Goal: Information Seeking & Learning: Check status

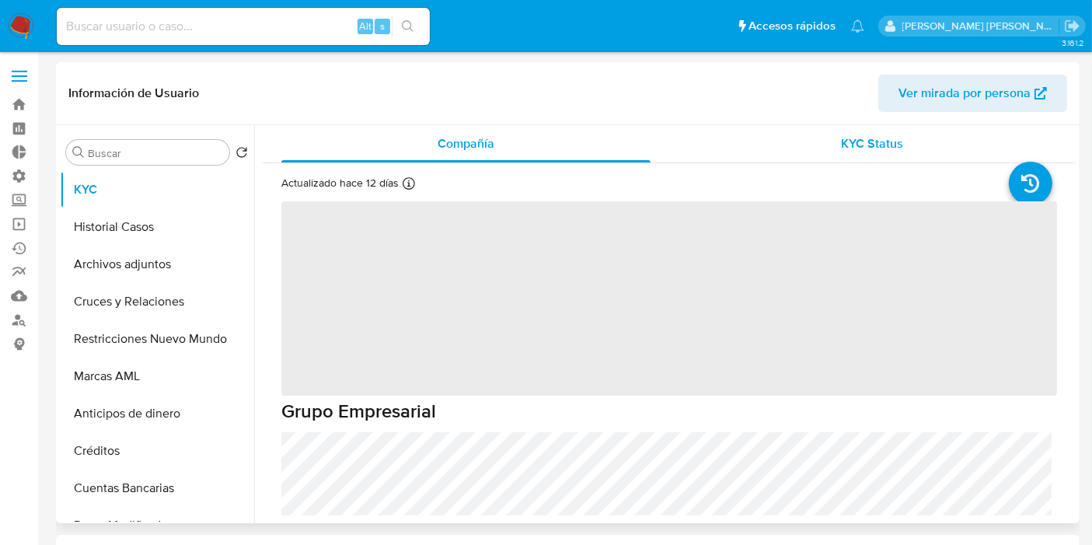
select select "10"
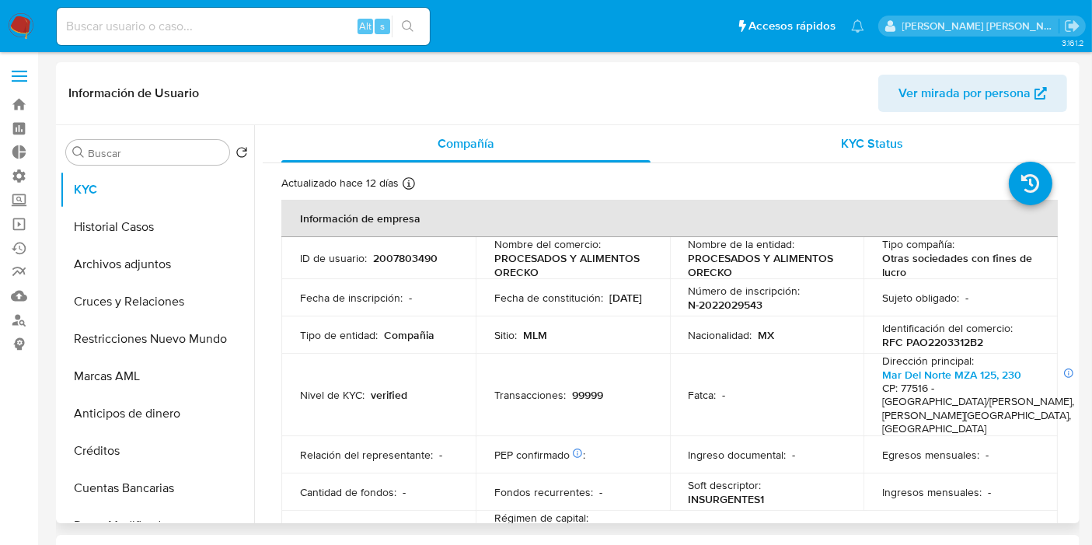
click at [868, 149] on span "KYC Status" at bounding box center [873, 143] width 62 height 18
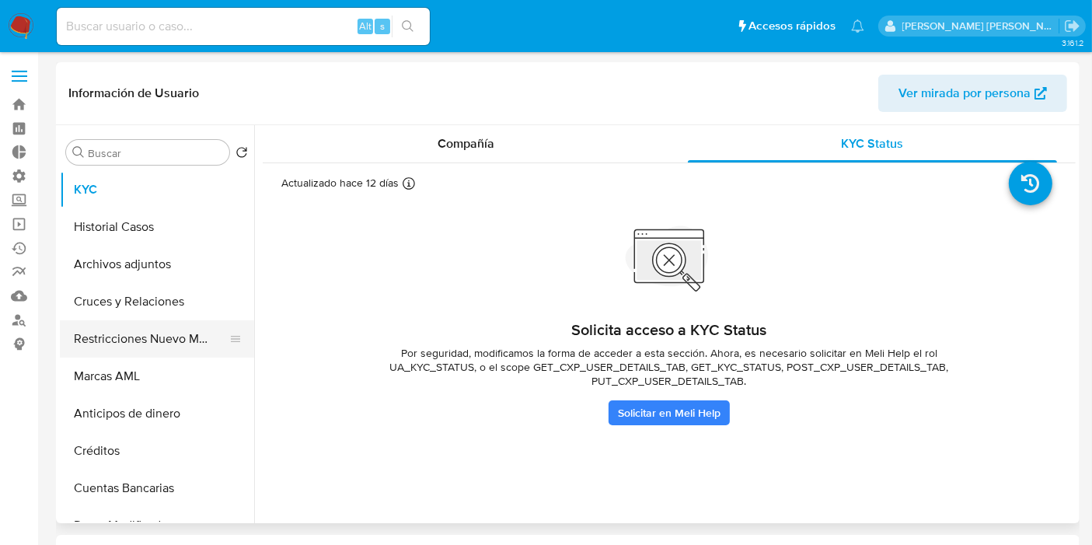
click at [159, 342] on button "Restricciones Nuevo Mundo" at bounding box center [151, 338] width 182 height 37
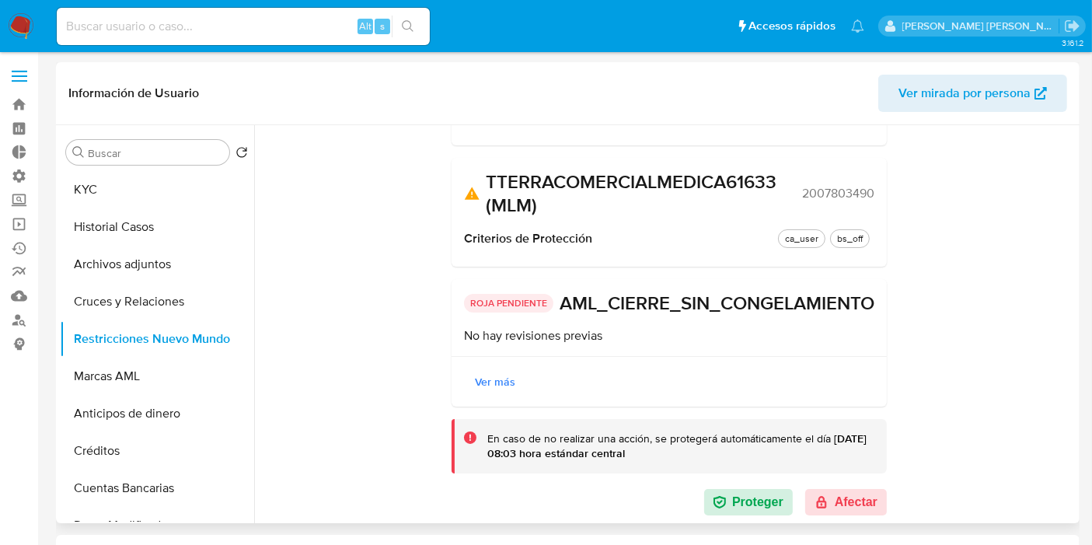
scroll to position [235, 0]
click at [846, 493] on button "Afectar" at bounding box center [846, 502] width 82 height 26
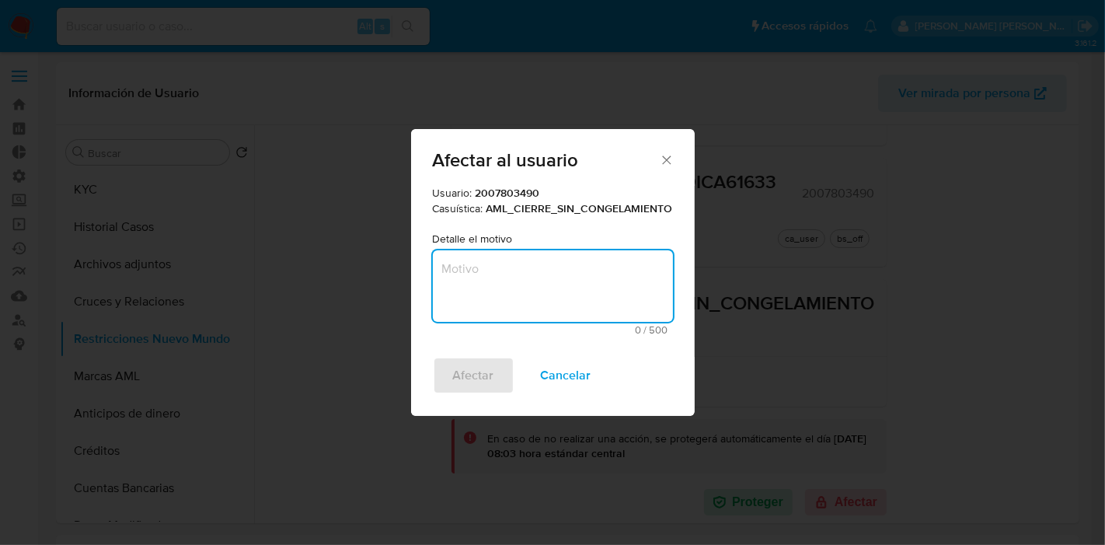
click at [493, 281] on textarea "Motivo" at bounding box center [553, 286] width 240 height 72
type textarea "Re-validación"
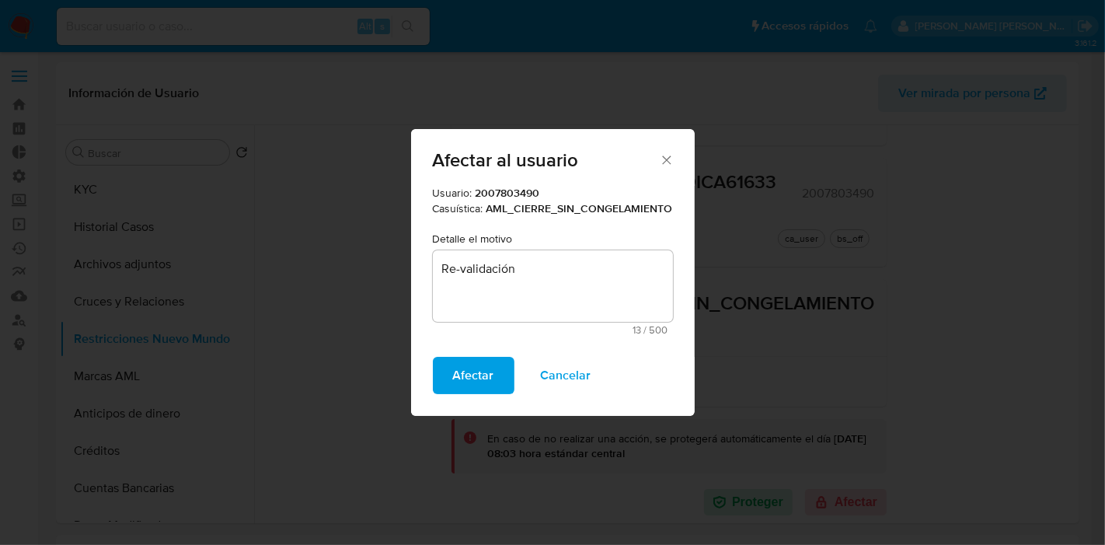
click at [468, 371] on span "Afectar" at bounding box center [473, 375] width 41 height 34
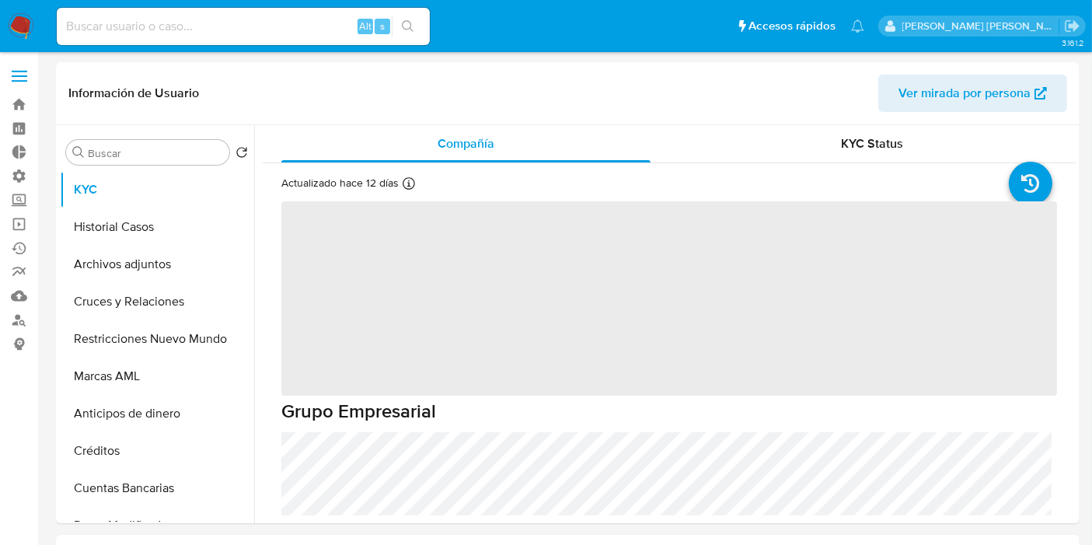
select select "10"
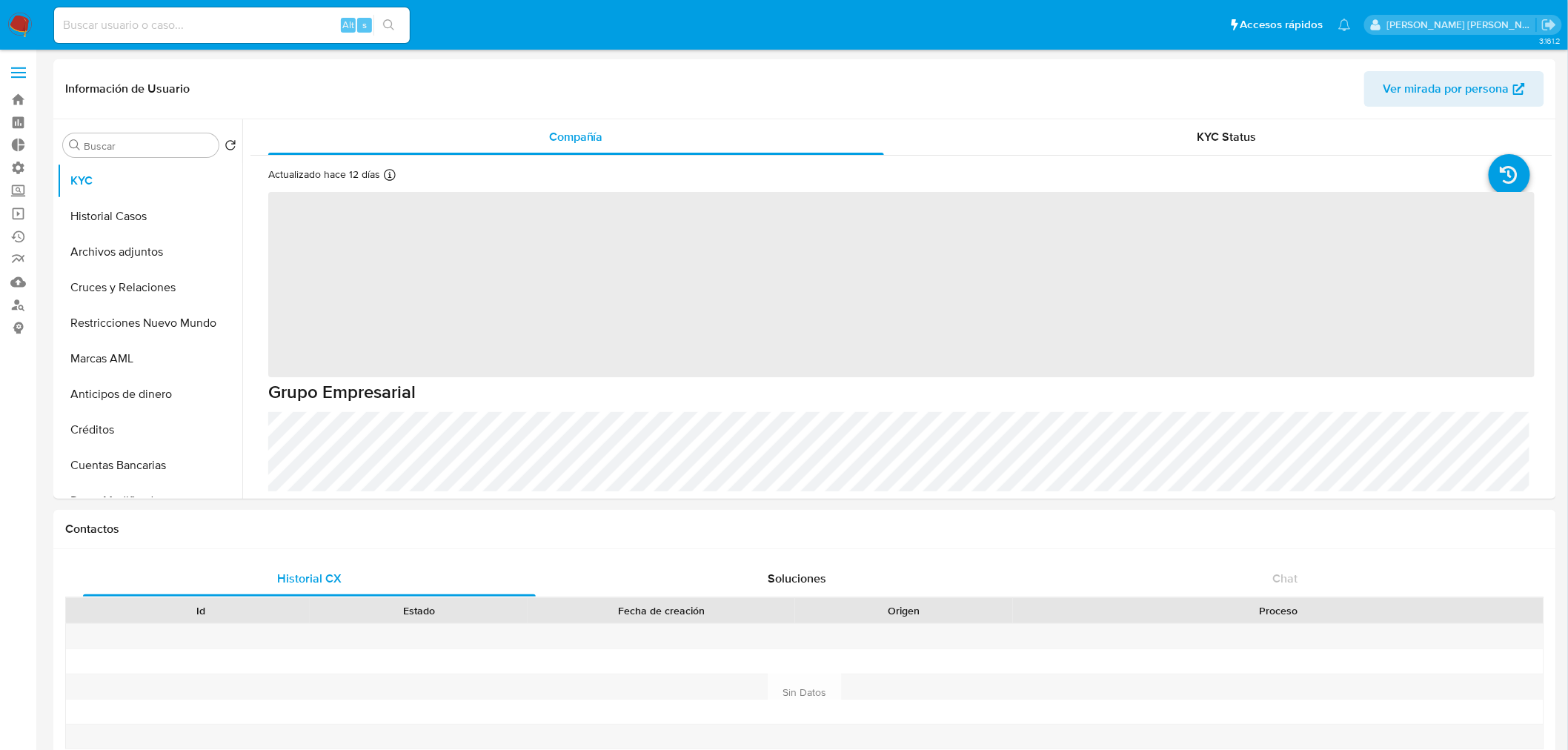
select select "10"
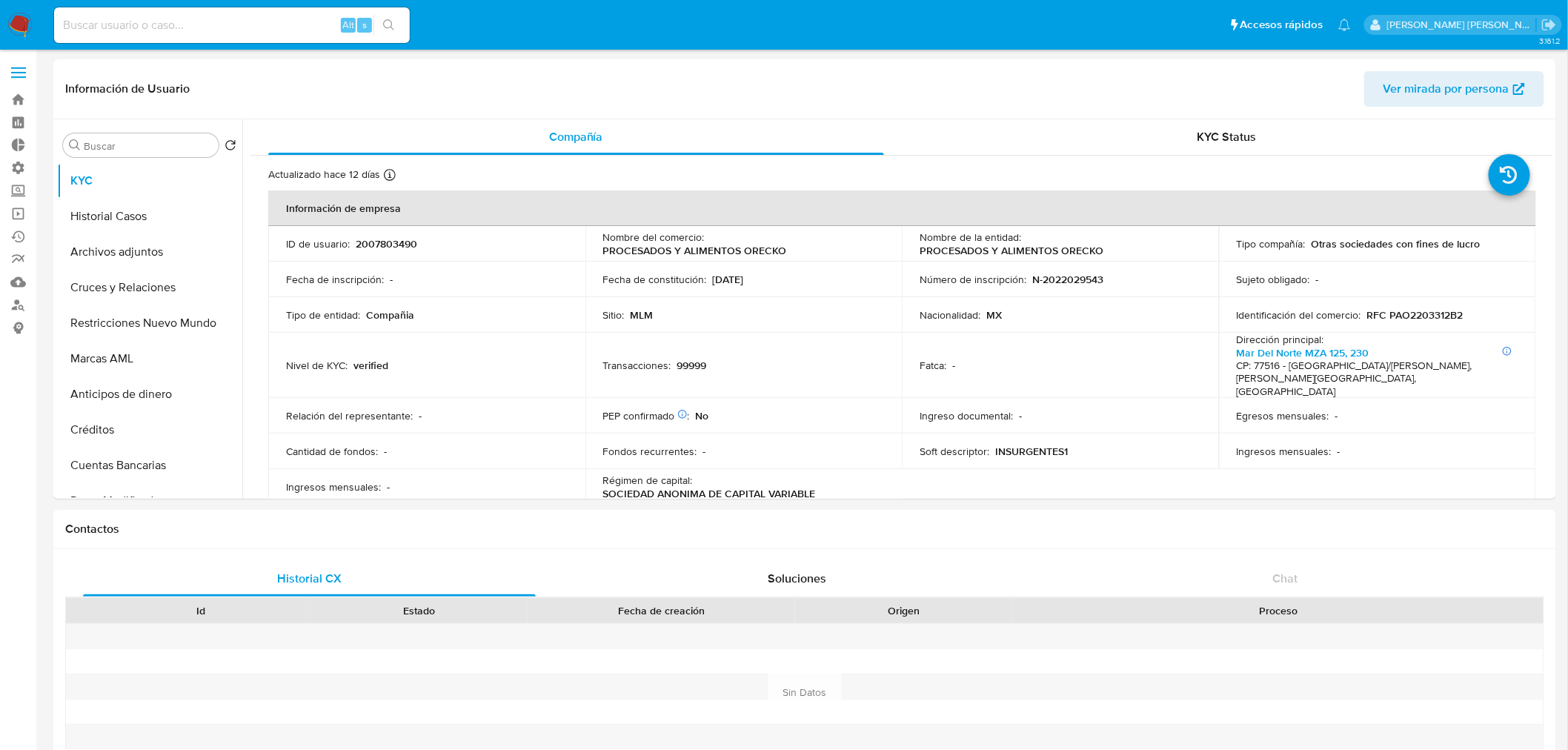
click at [224, 38] on div "Alt s" at bounding box center [232, 25] width 356 height 35
click at [264, 23] on input at bounding box center [232, 25] width 356 height 19
paste input "232941344"
type input "232941344"
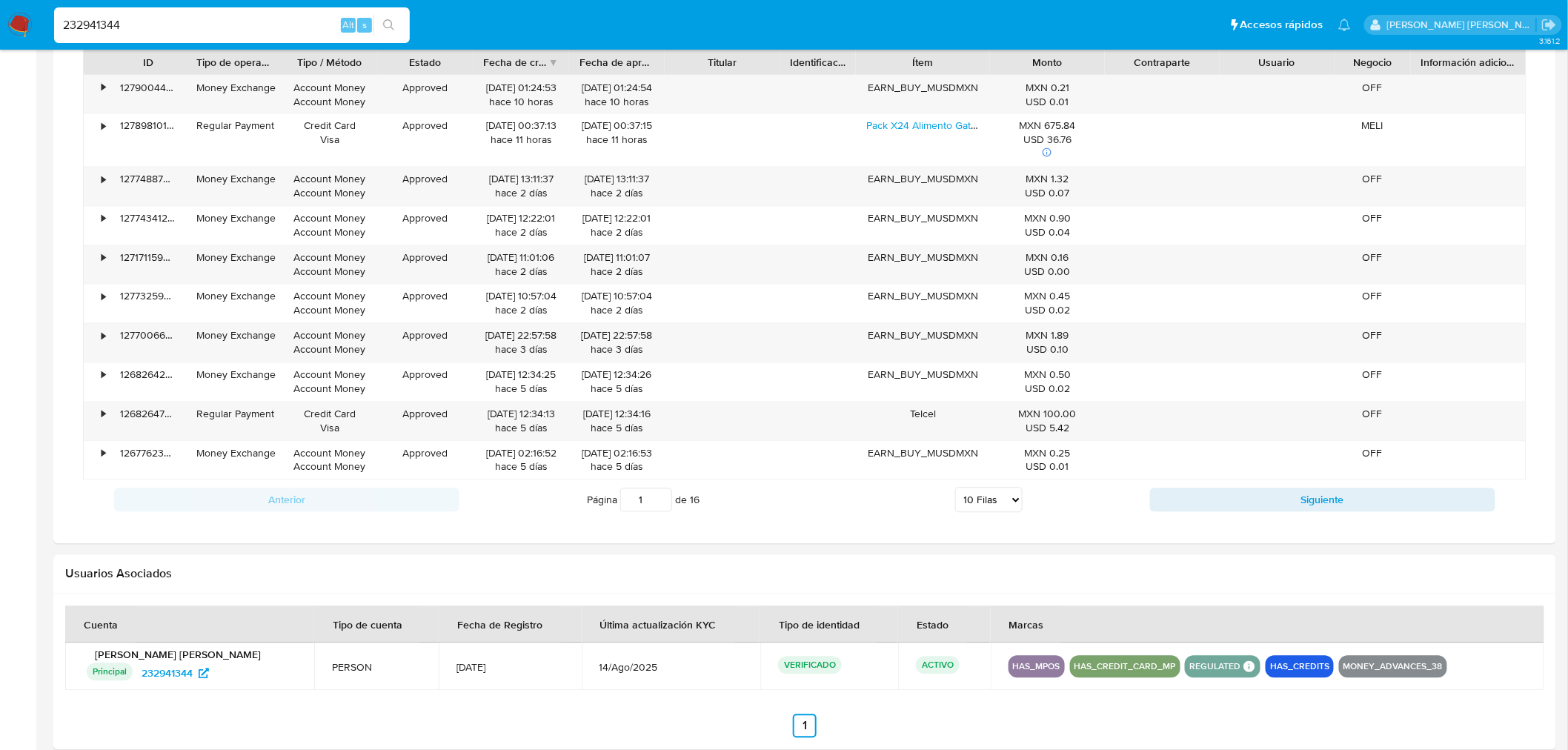
scroll to position [1069, 0]
click at [1009, 500] on select "5 Filas 10 Filas 20 Filas 25 Filas 50 Filas 100 Filas" at bounding box center [988, 498] width 68 height 25
select select "100"
click at [955, 489] on select "5 Filas 10 Filas 20 Filas 25 Filas 50 Filas 100 Filas" at bounding box center [988, 498] width 68 height 25
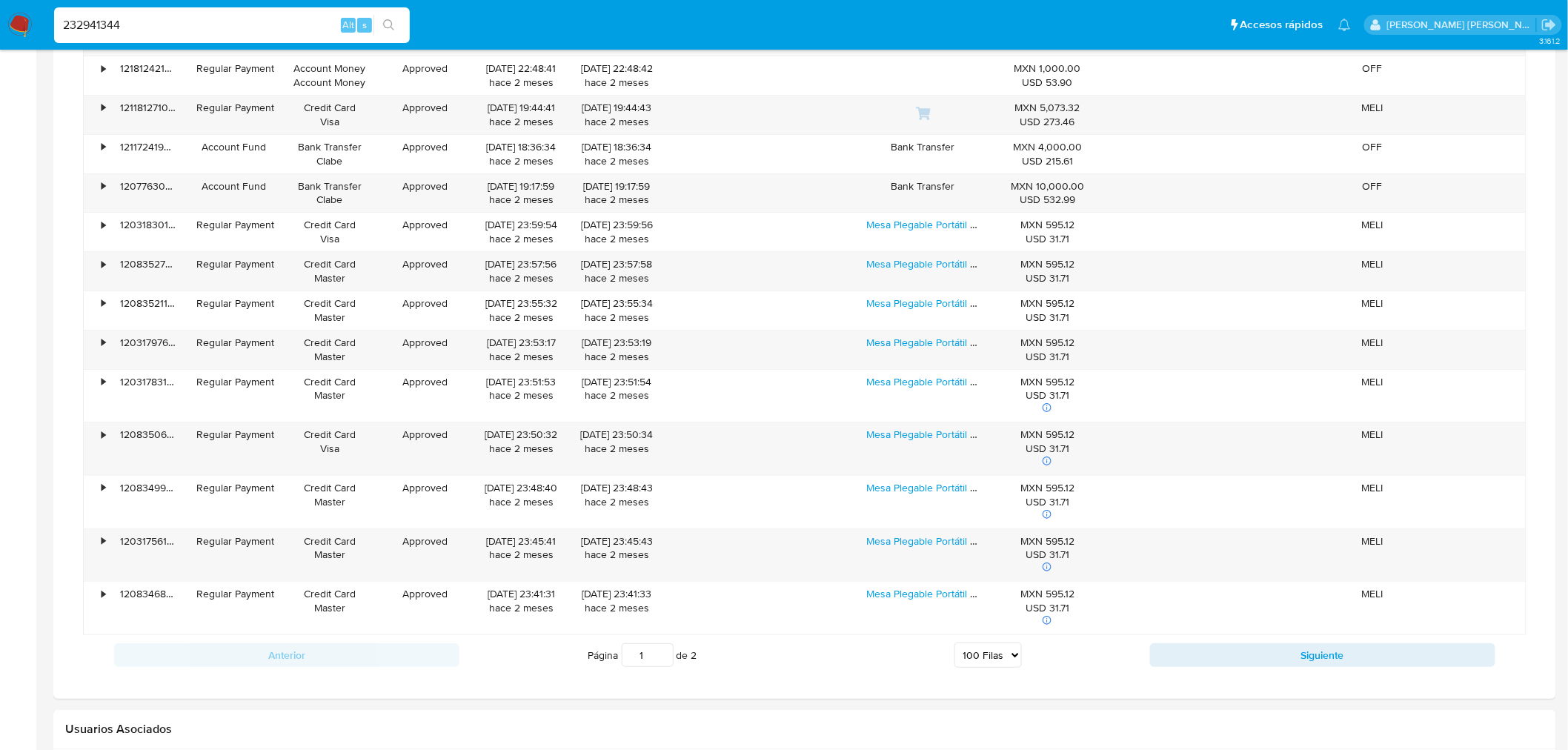
scroll to position [4766, 0]
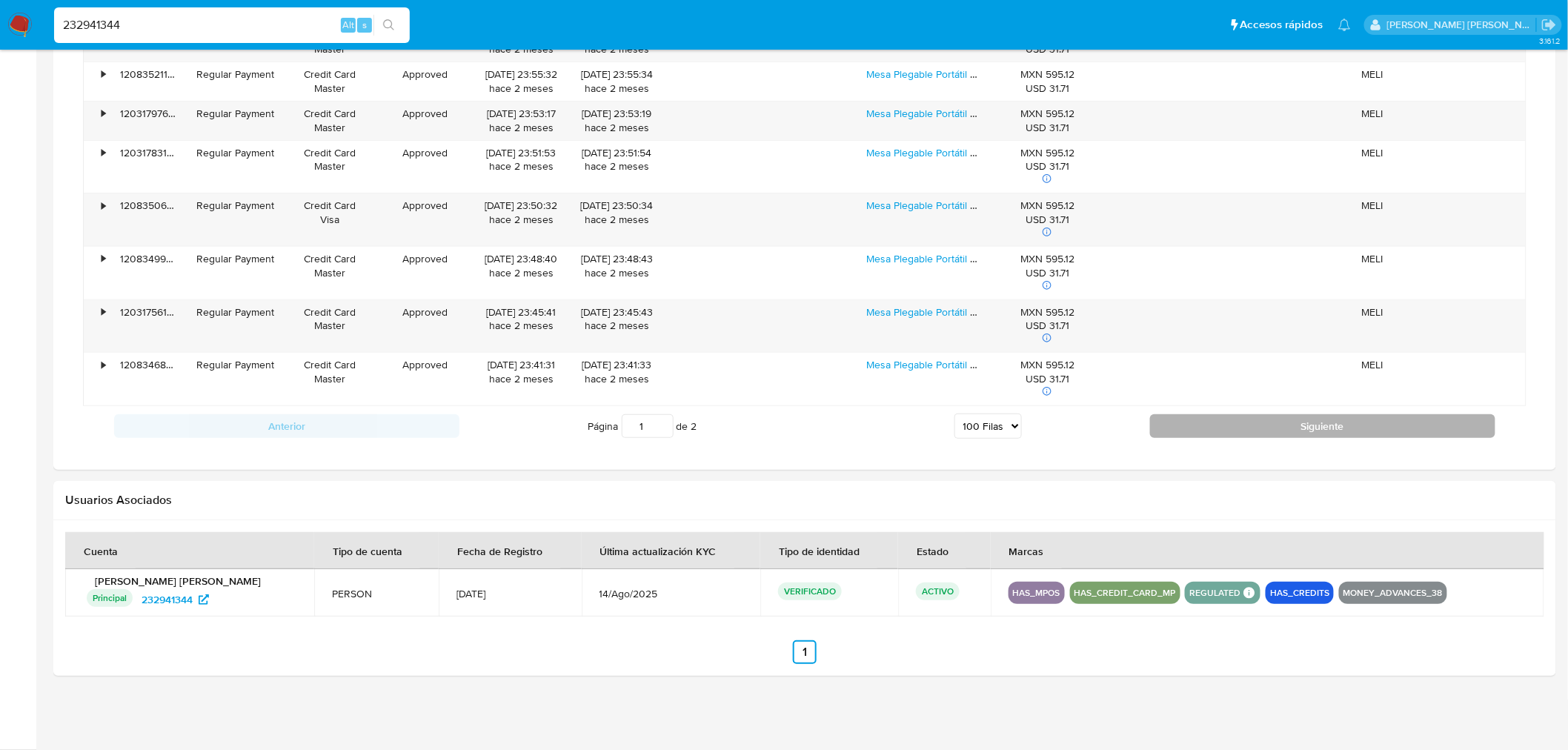
click at [1302, 418] on button "Siguiente" at bounding box center [1322, 425] width 345 height 24
type input "2"
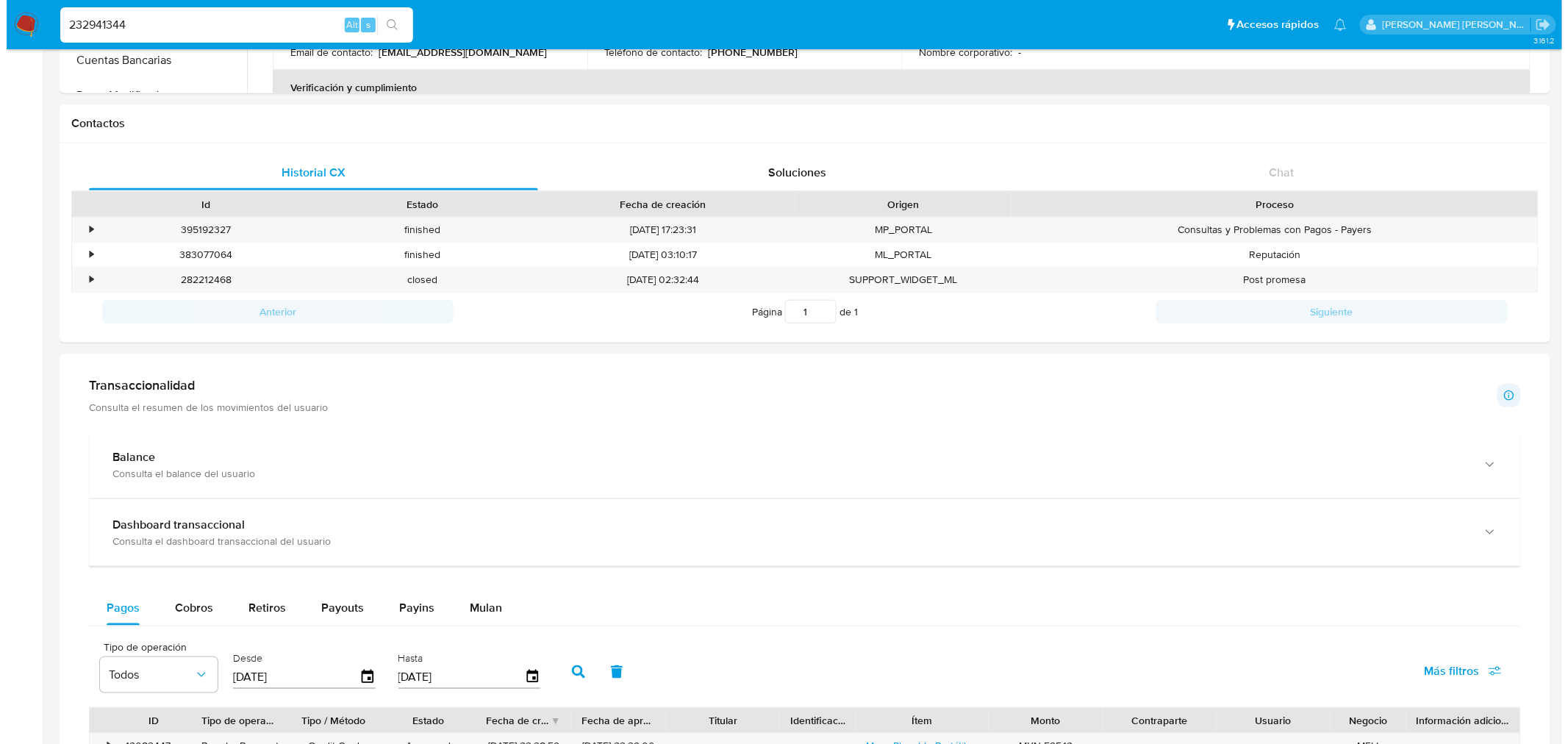
scroll to position [671, 0]
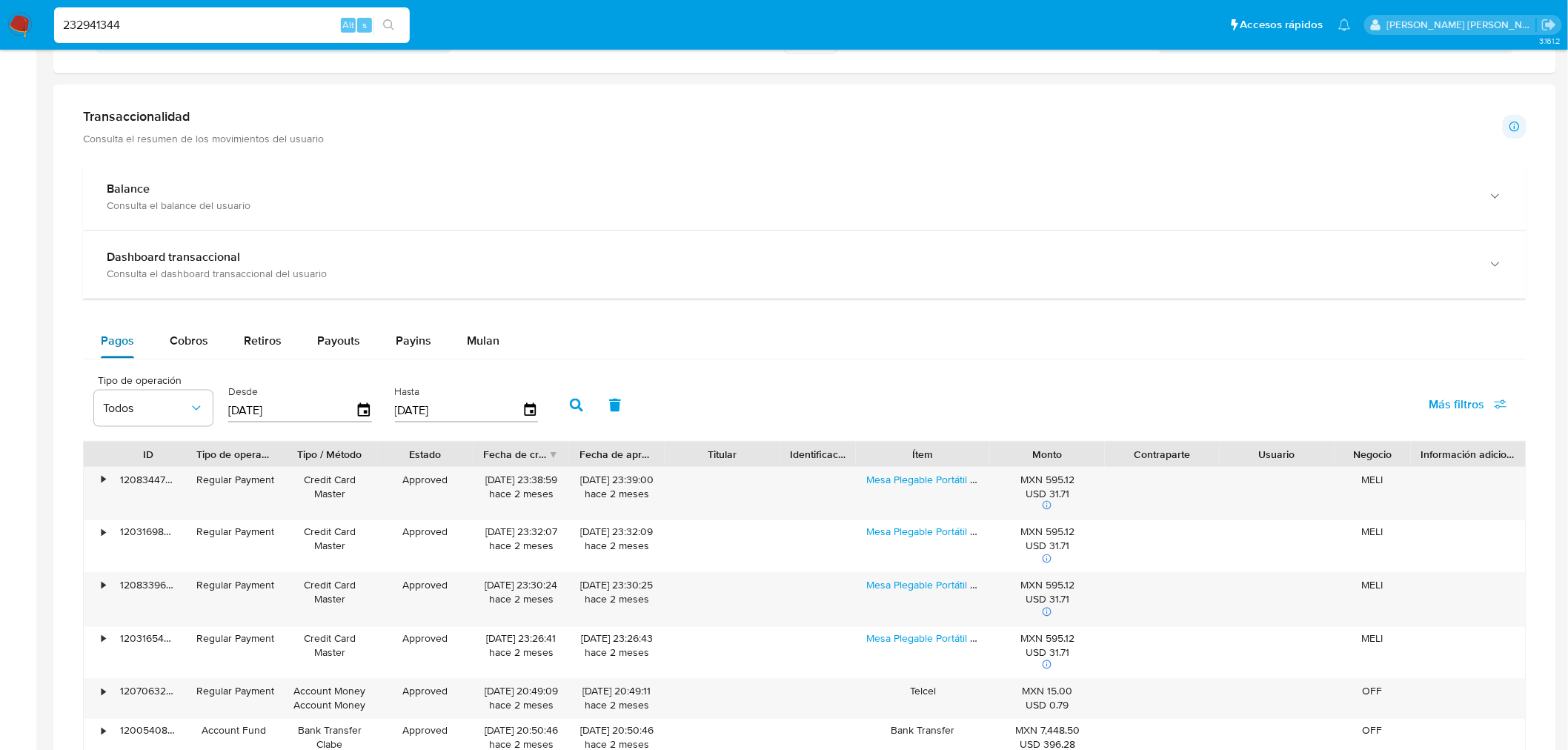
click at [116, 337] on span "Pagos" at bounding box center [117, 340] width 33 height 17
click at [184, 341] on span "Cobros" at bounding box center [189, 340] width 38 height 17
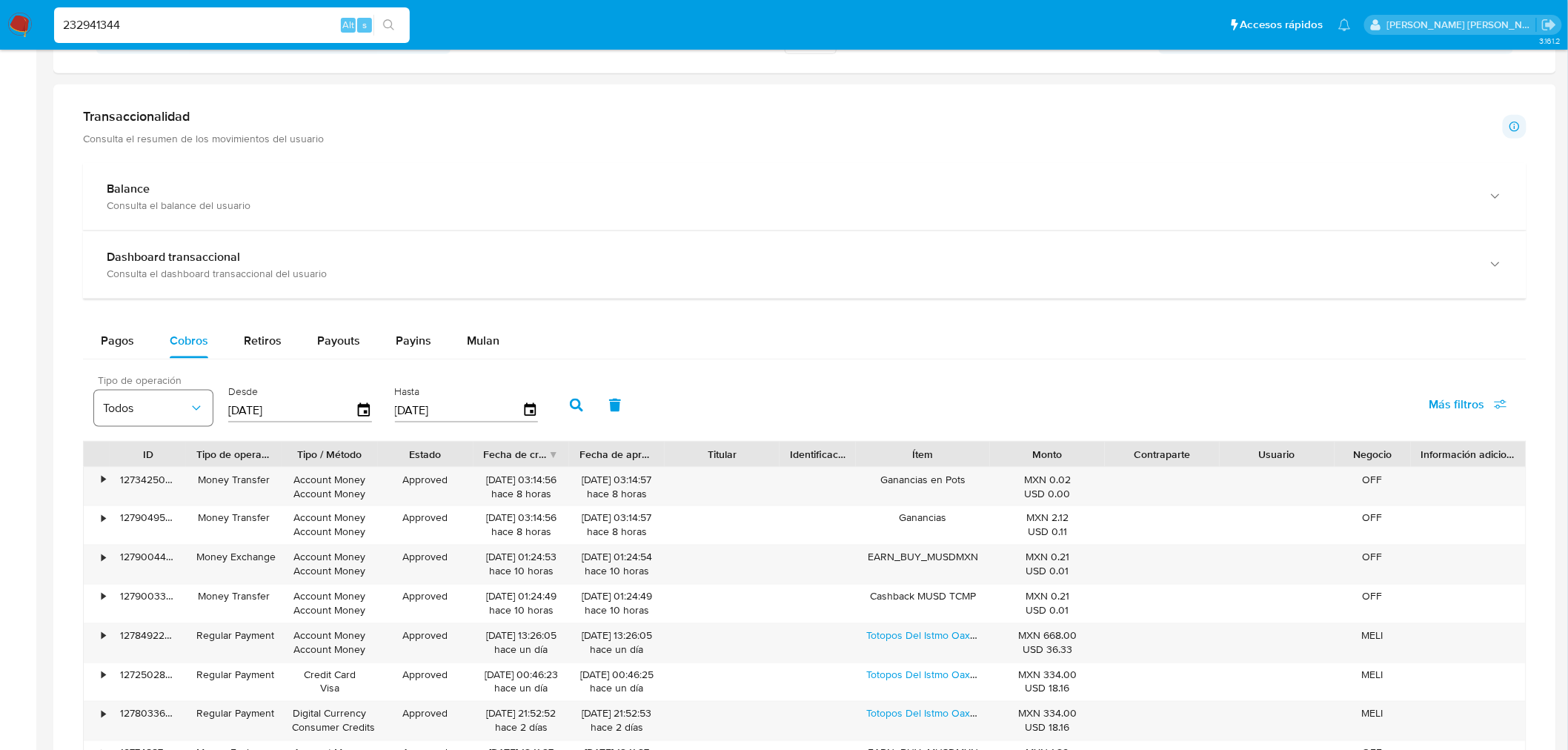
click at [201, 418] on button "Todos" at bounding box center [153, 408] width 118 height 35
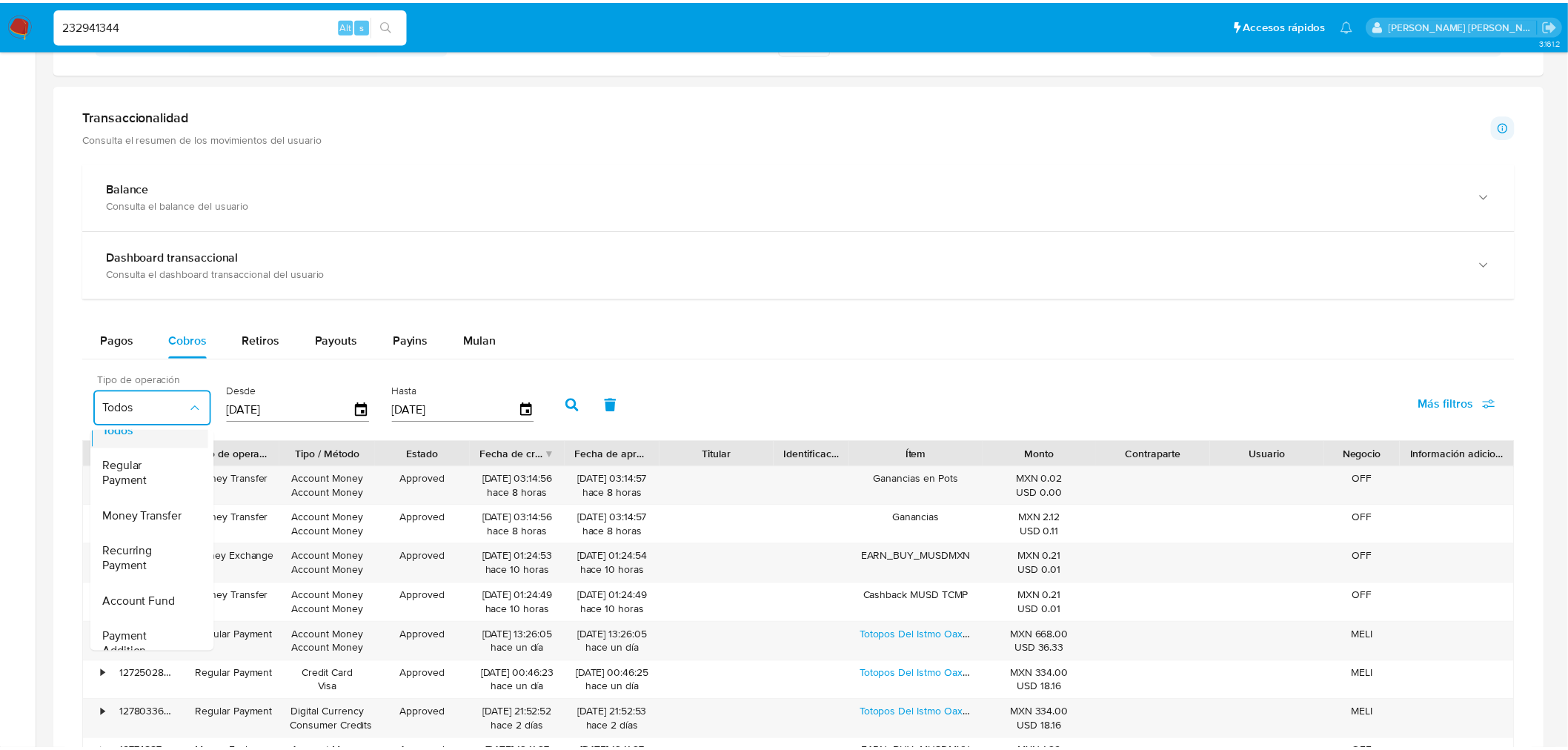
scroll to position [0, 0]
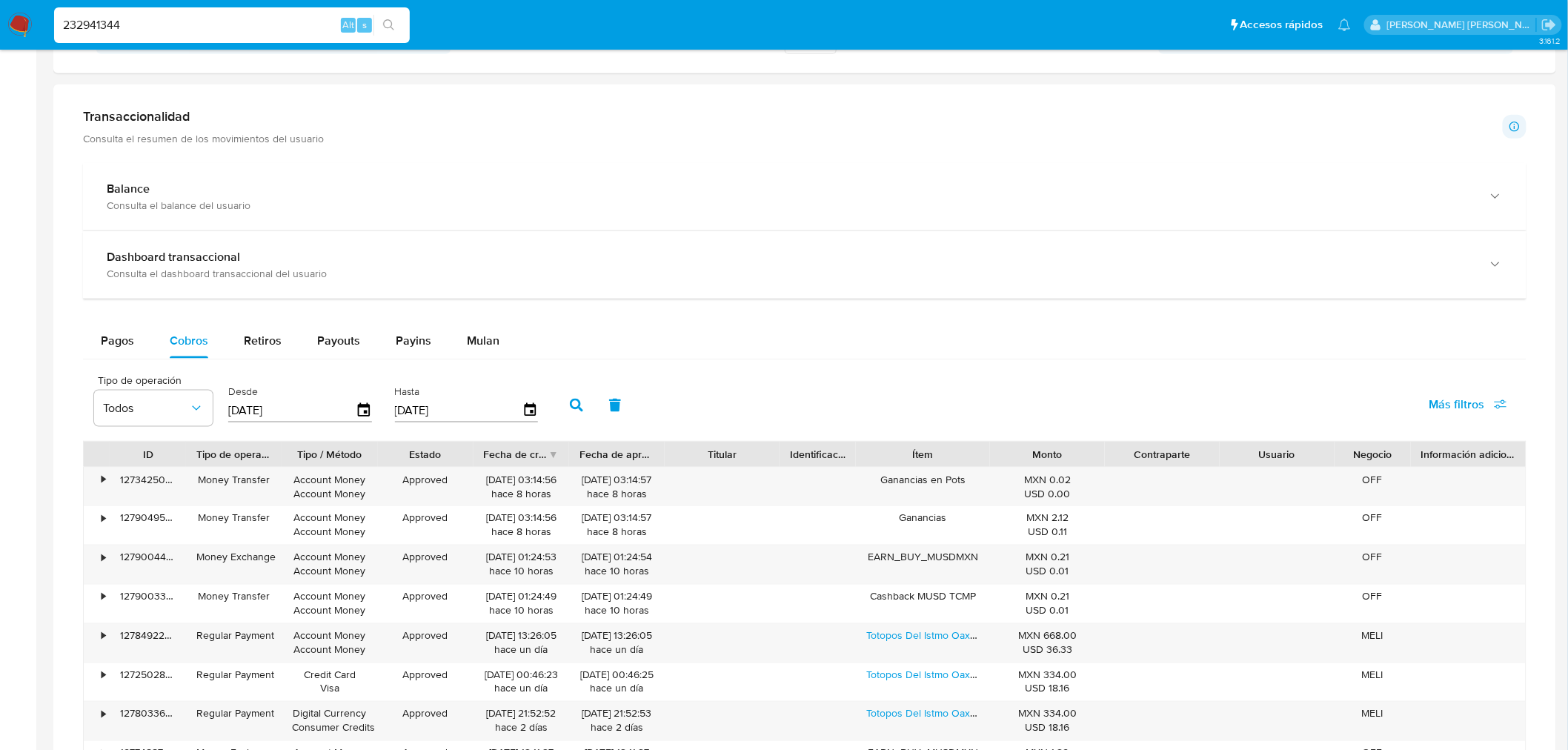
click at [65, 397] on div "Transaccionalidad Consulta el resumen de los movimientos del usuario Informació…" at bounding box center [804, 503] width 1478 height 814
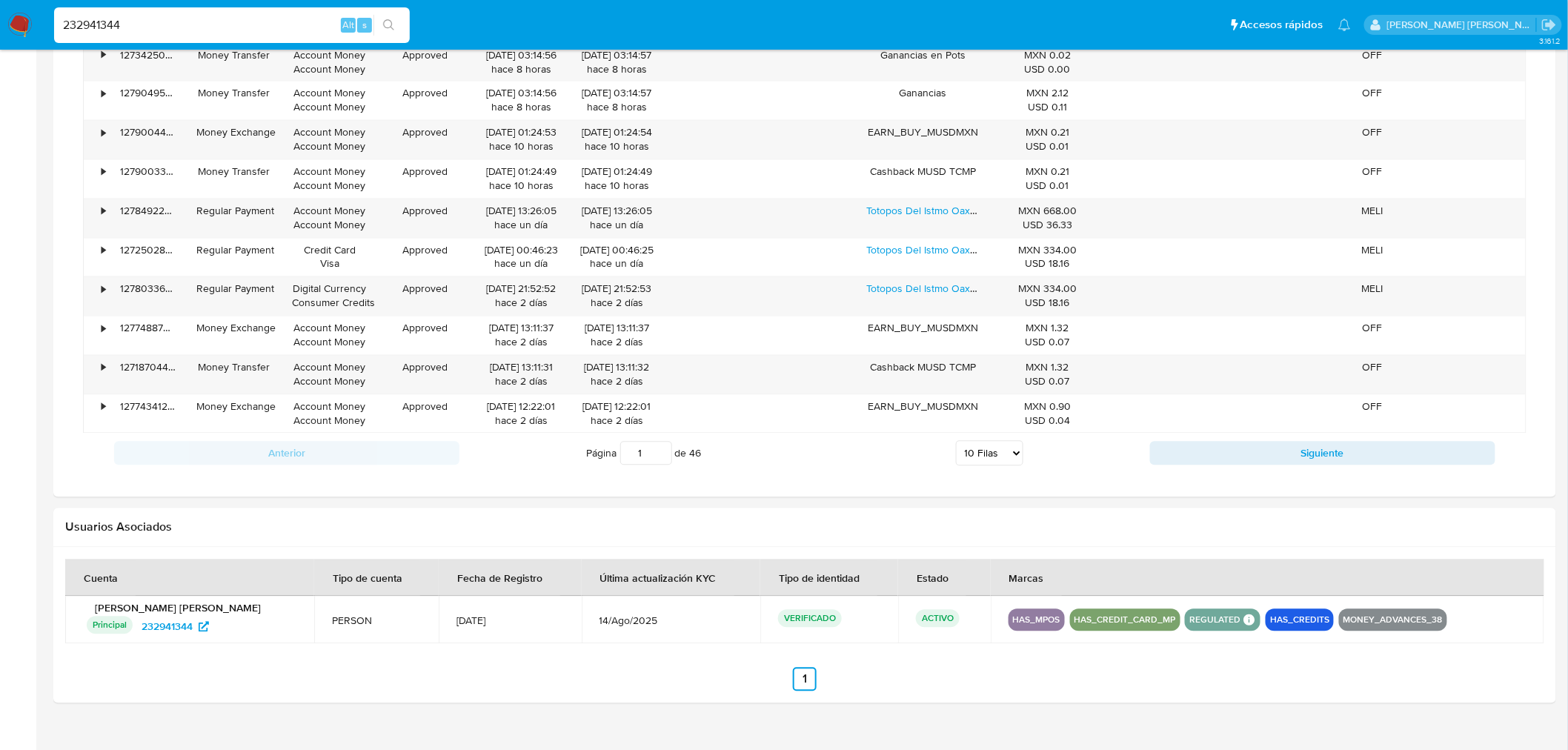
scroll to position [1129, 0]
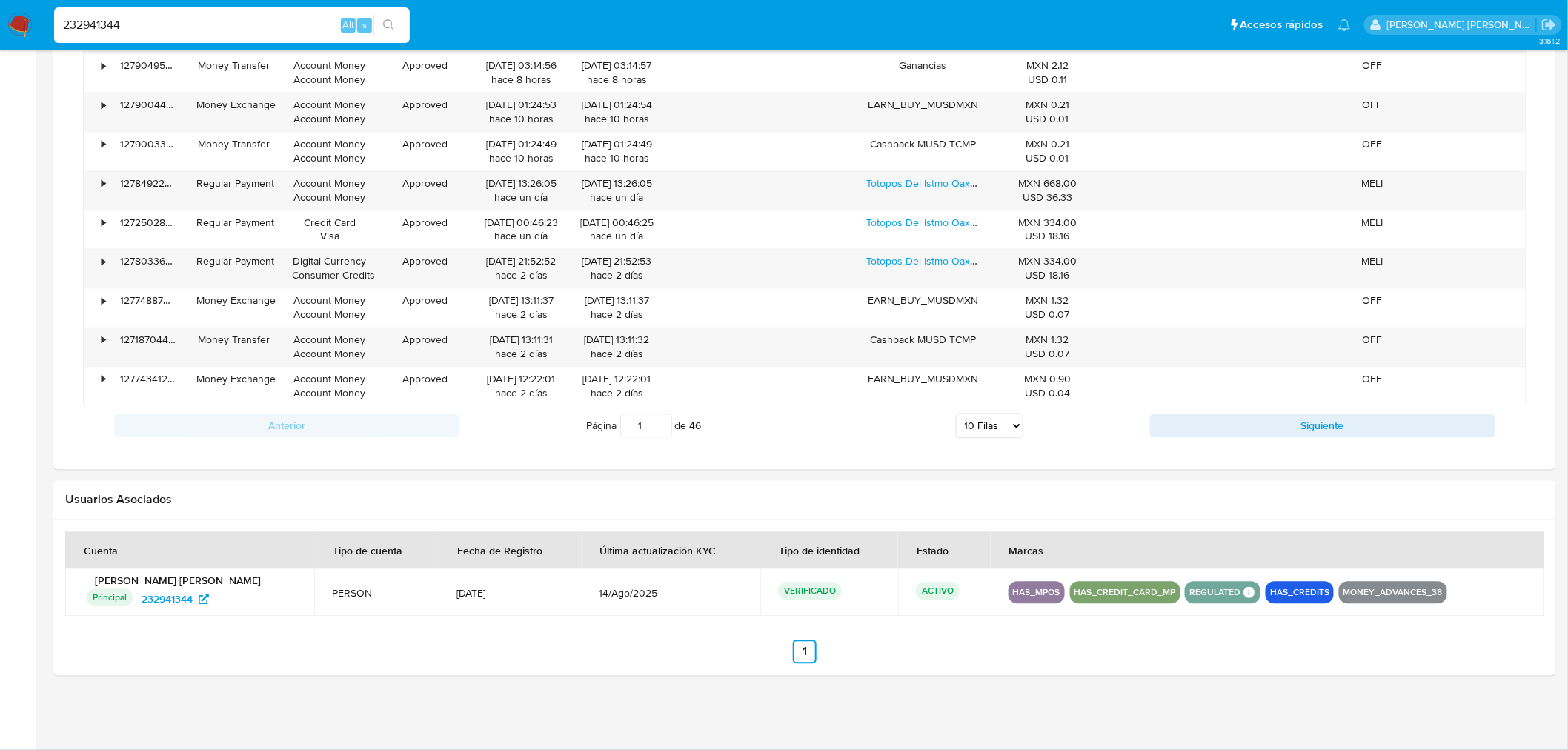
click at [1019, 424] on select "5 Filas 10 Filas 20 Filas 25 Filas 50 Filas 100 Filas" at bounding box center [989, 426] width 68 height 25
select select "100"
click at [956, 415] on select "5 Filas 10 Filas 20 Filas 25 Filas 50 Filas 100 Filas" at bounding box center [989, 426] width 68 height 25
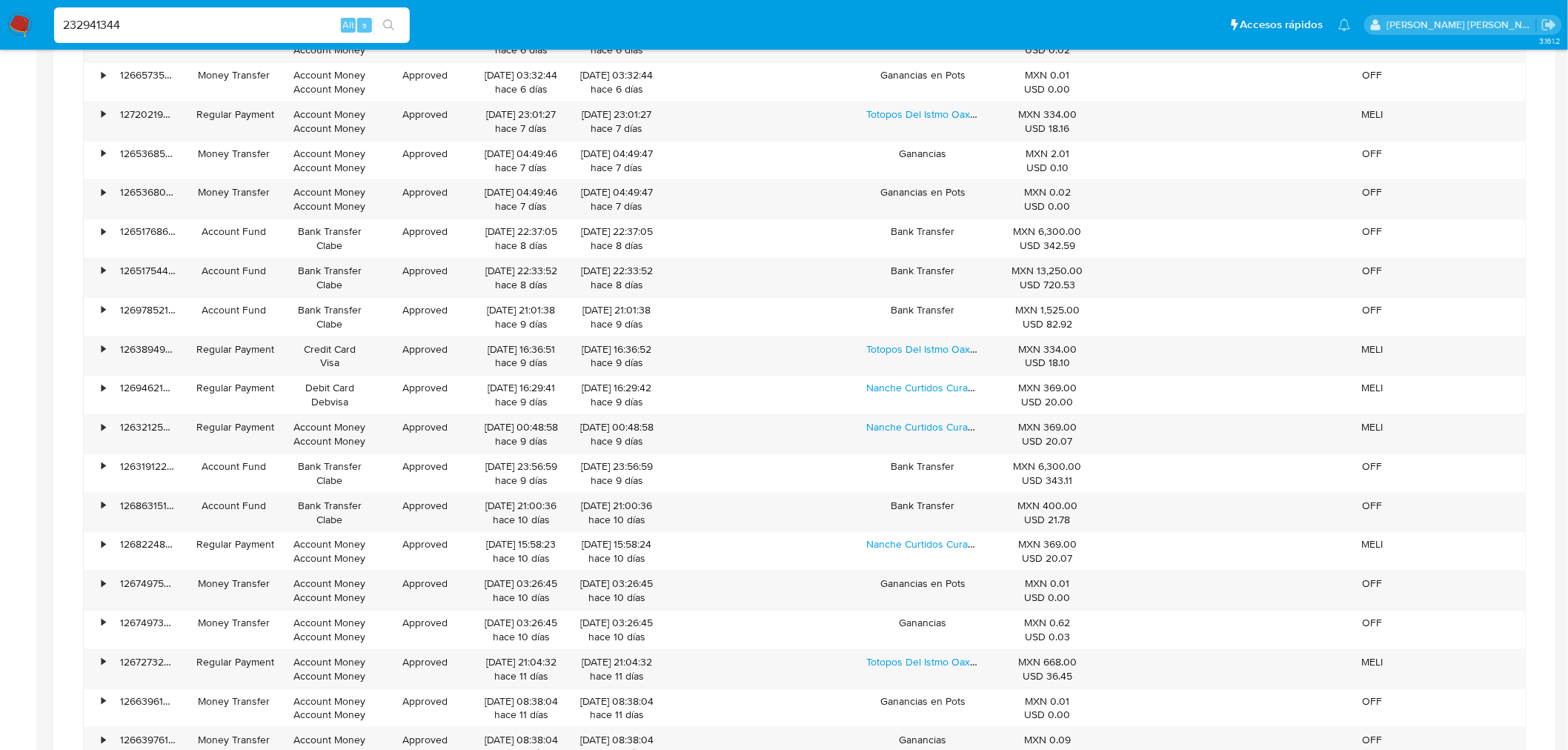
scroll to position [3352, 0]
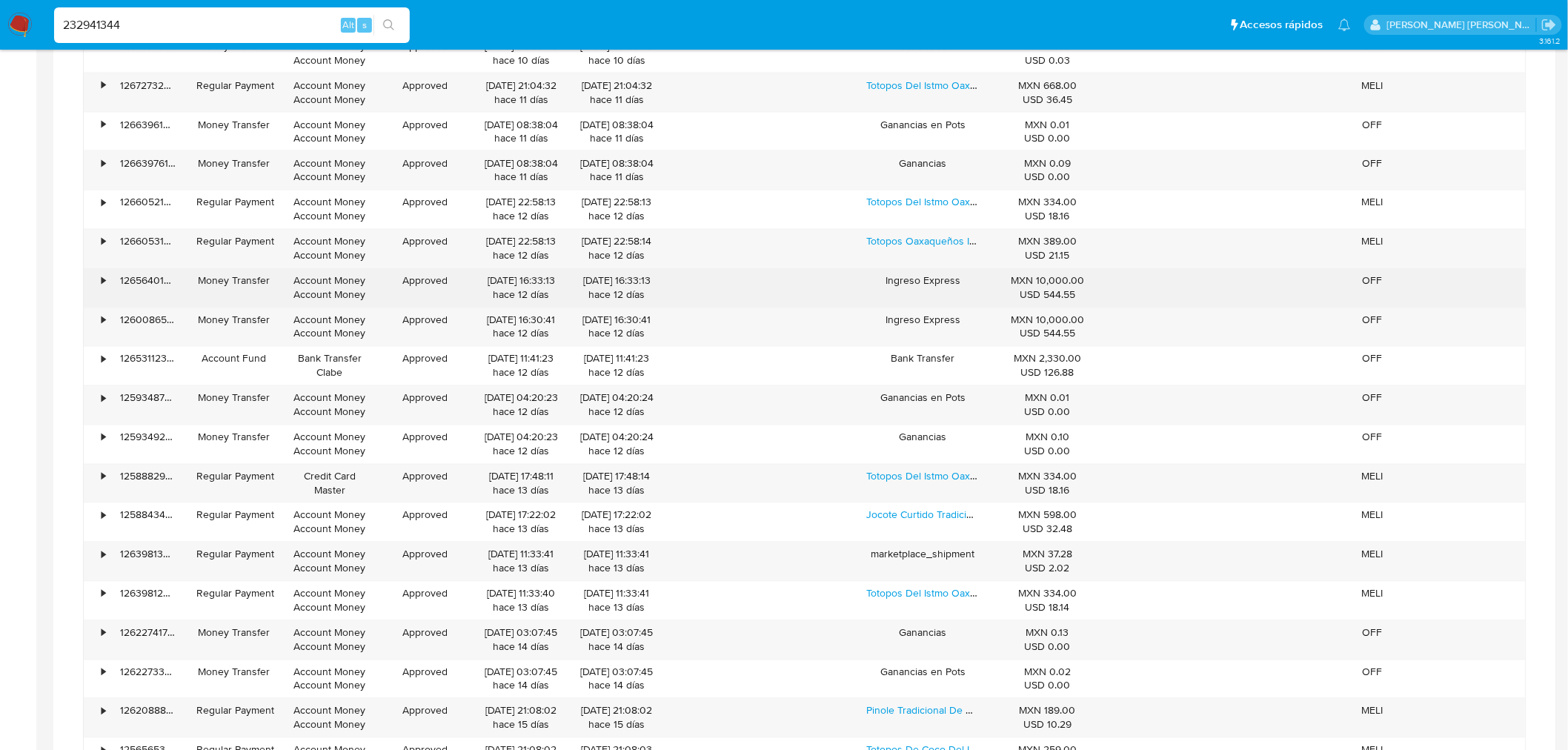
click at [105, 288] on div "•" at bounding box center [103, 281] width 4 height 14
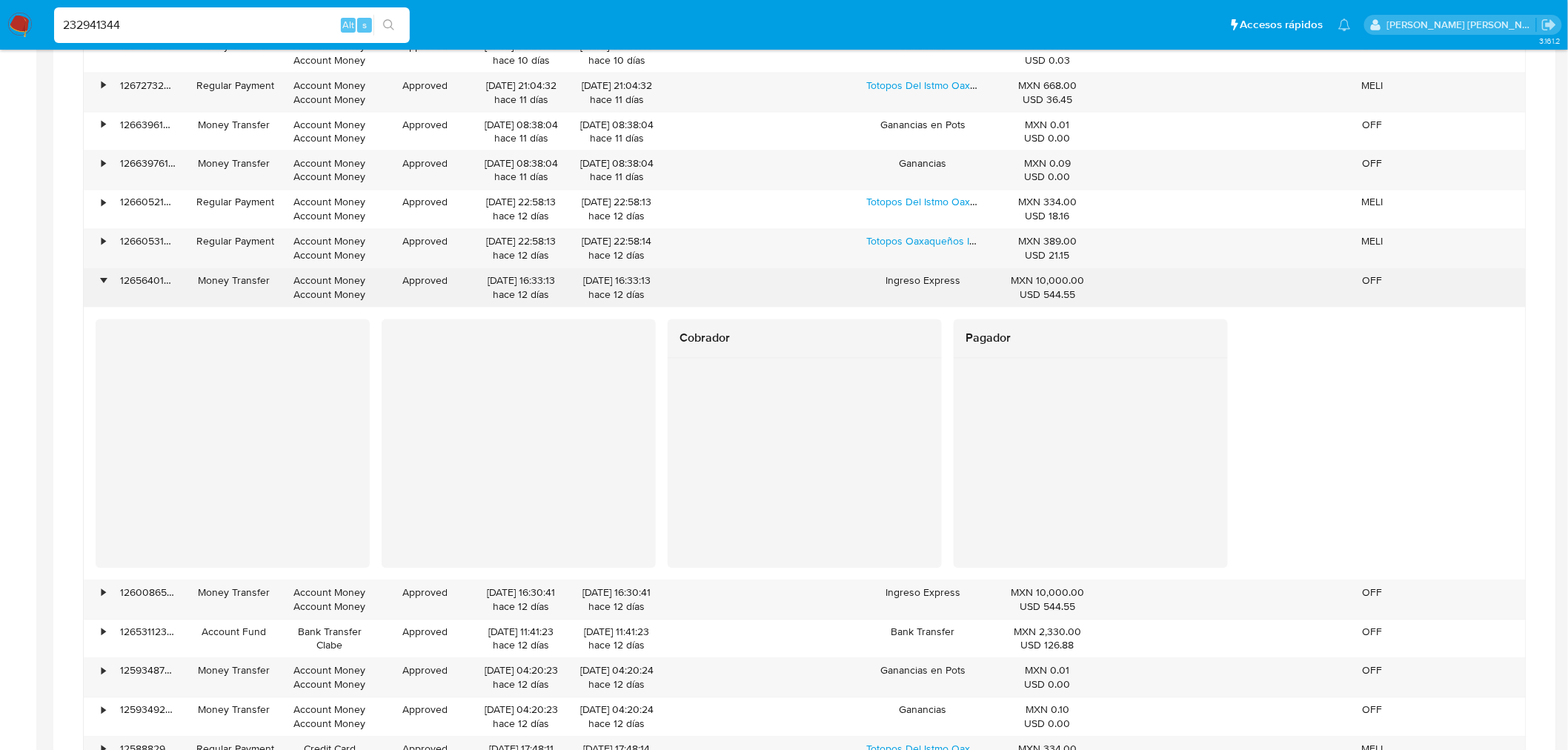
click at [102, 288] on div "•" at bounding box center [103, 281] width 4 height 14
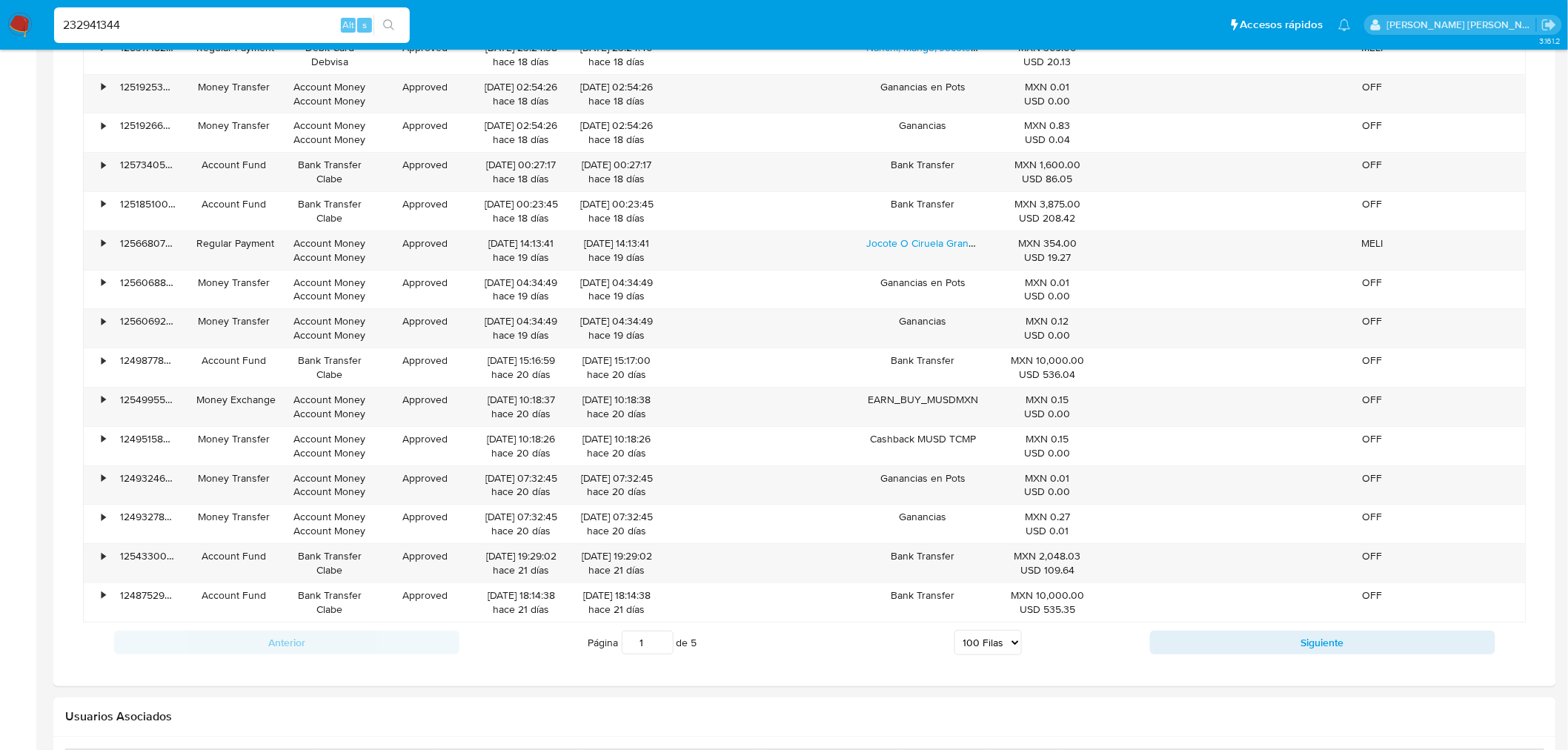
scroll to position [4669, 0]
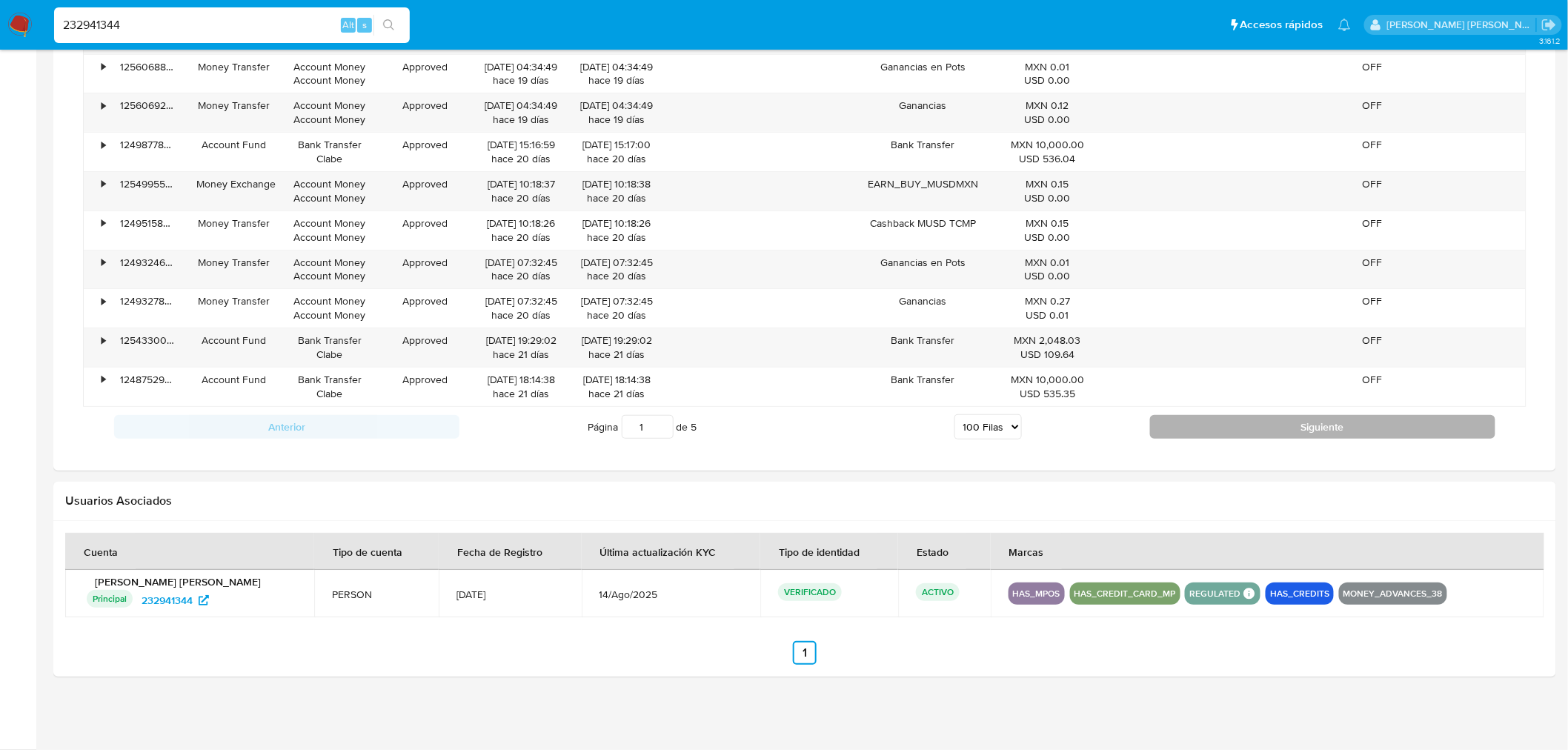
drag, startPoint x: 1321, startPoint y: 427, endPoint x: 1322, endPoint y: 418, distance: 9.1
click at [1321, 427] on button "Siguiente" at bounding box center [1322, 426] width 345 height 24
type input "2"
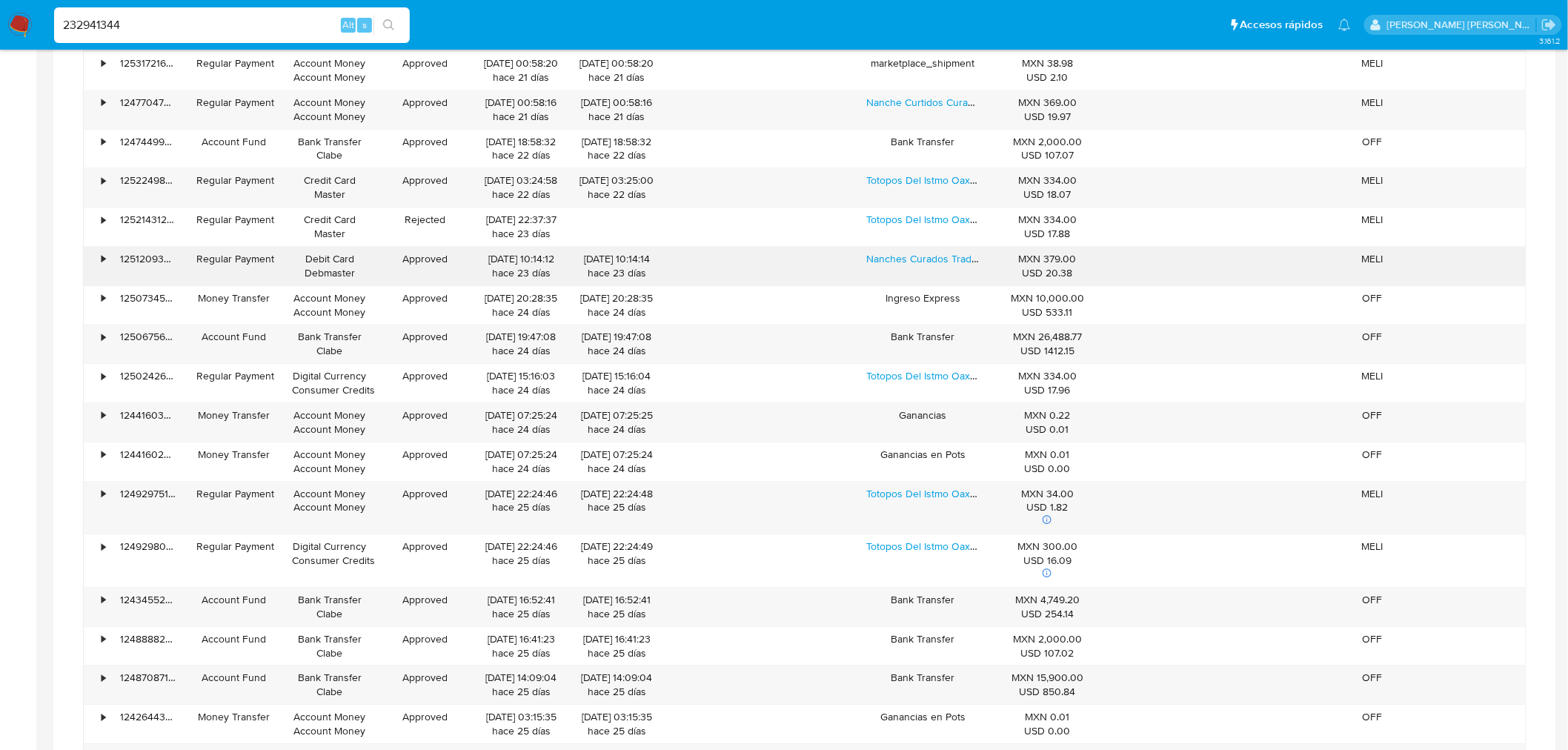
scroll to position [1376, 0]
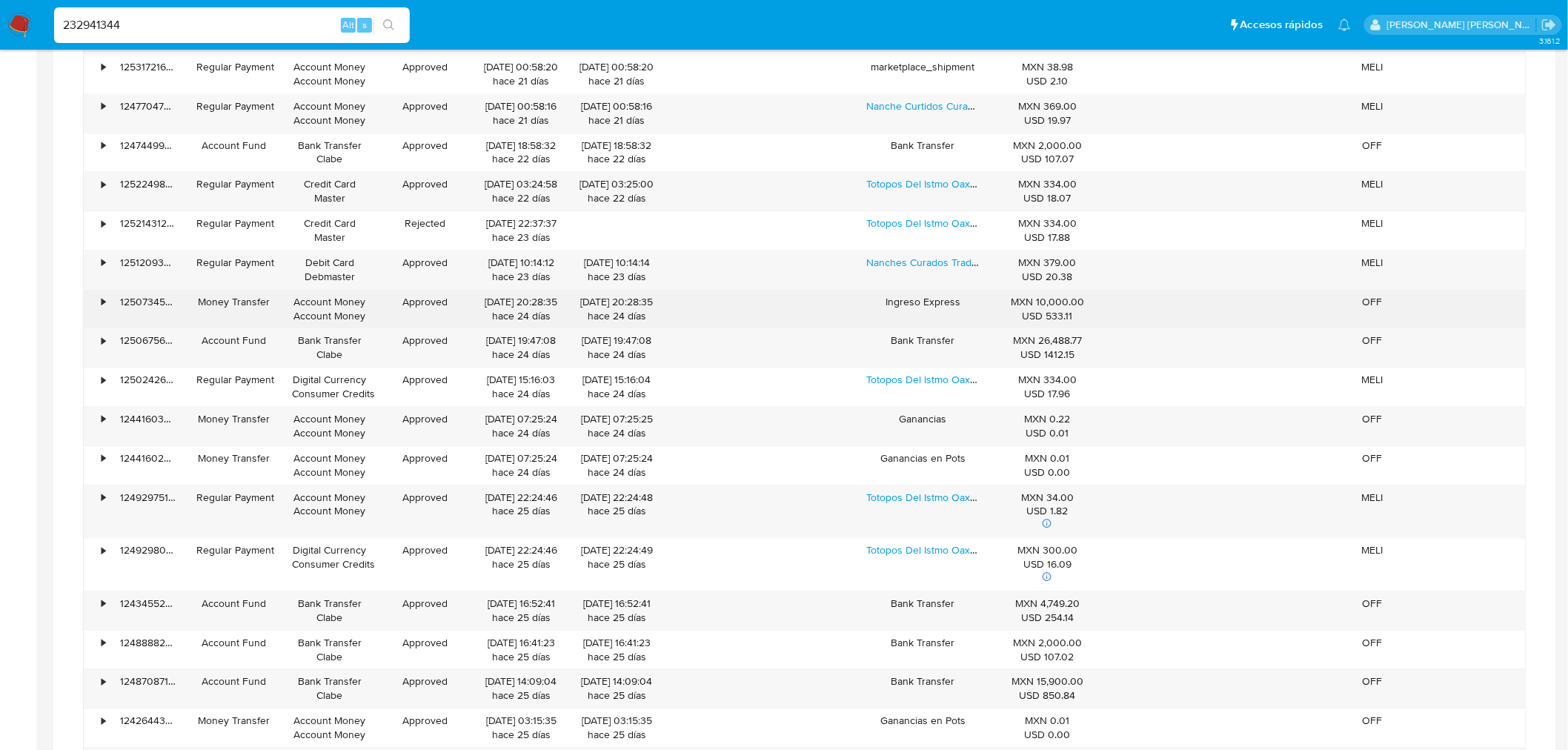
click at [101, 302] on div "•" at bounding box center [103, 301] width 4 height 14
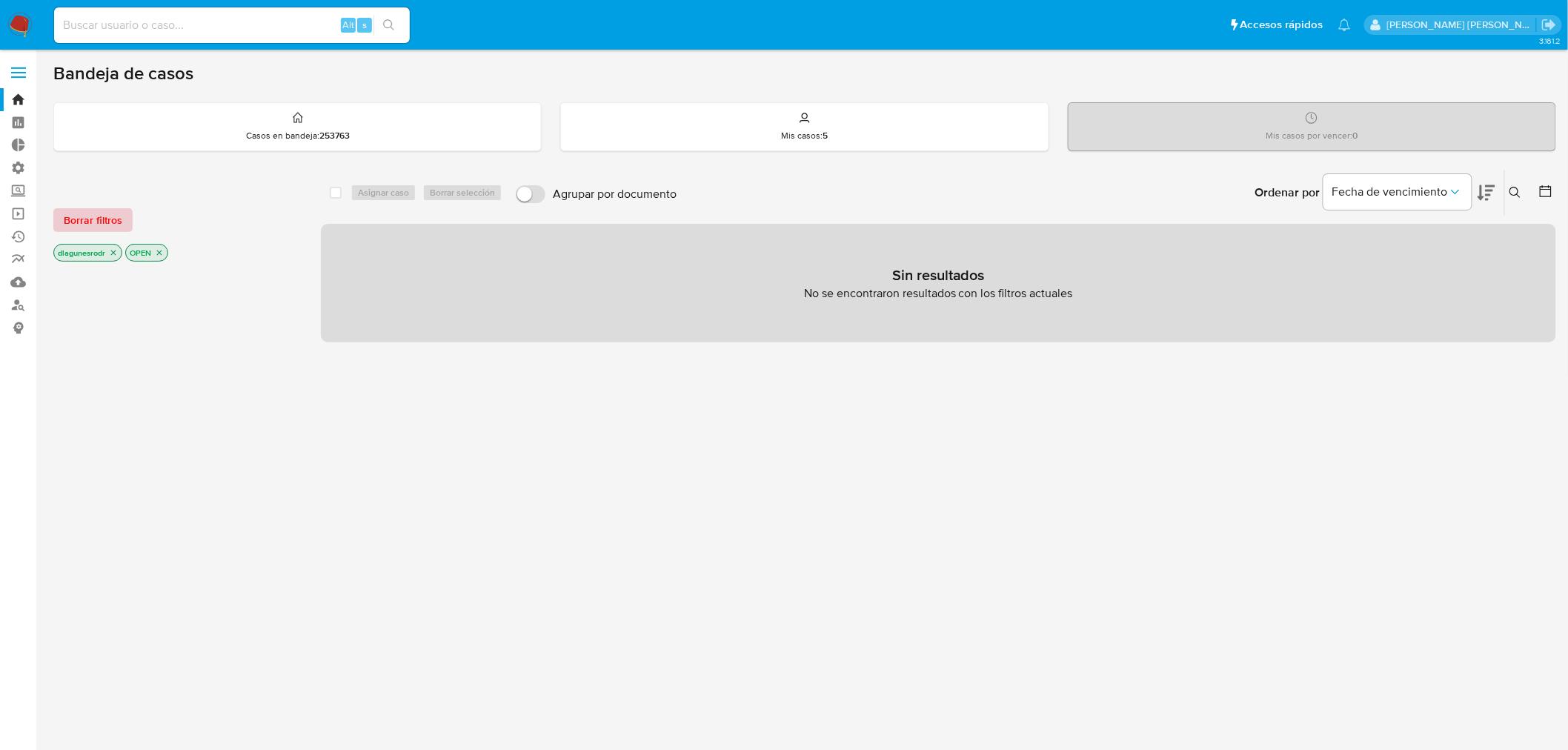
click at [86, 223] on span "Borrar filtros" at bounding box center [92, 220] width 58 height 21
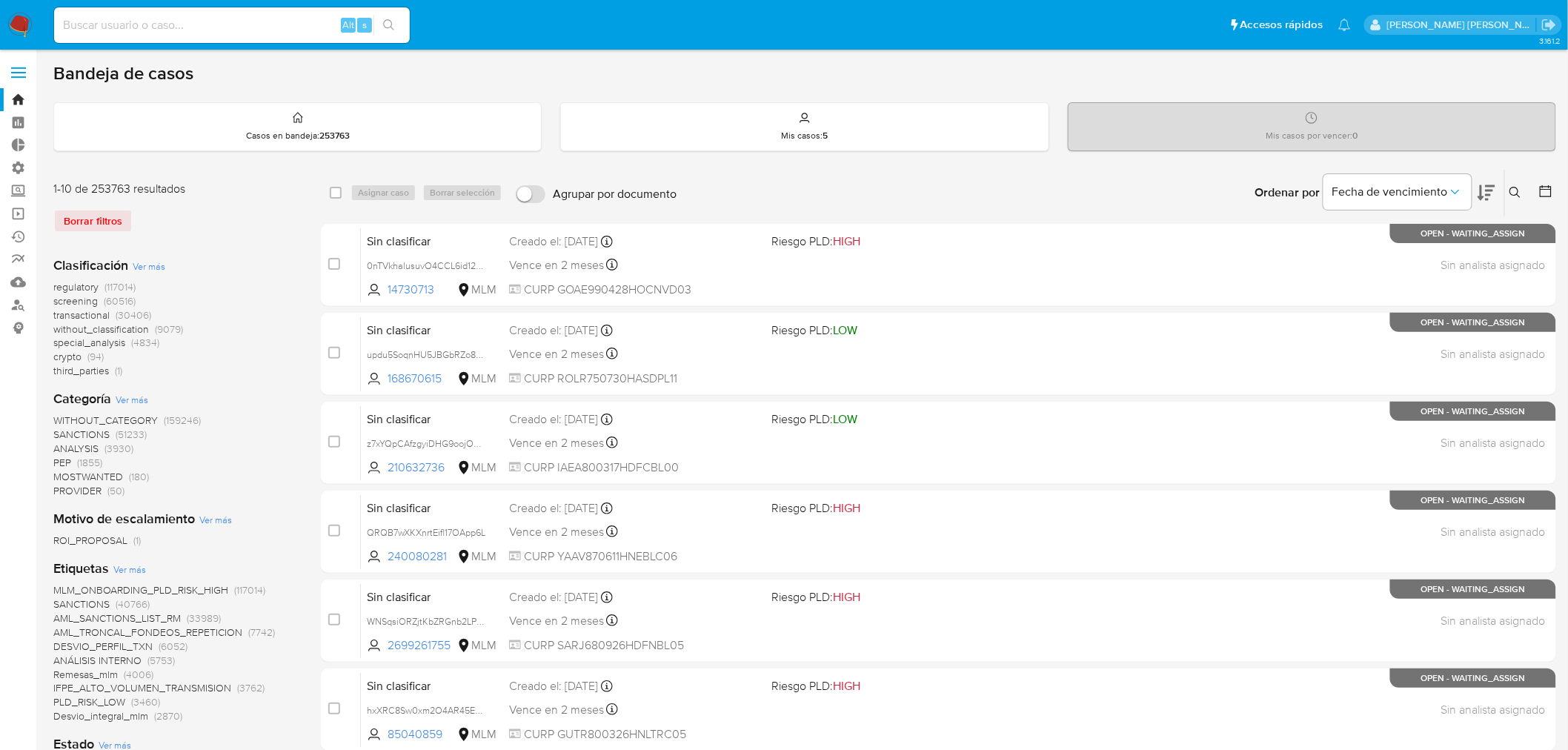
click at [198, 18] on input at bounding box center [232, 25] width 356 height 19
paste input "GAGA861007MCSRMN00"
type input "GAGA861007MCSRMN00"
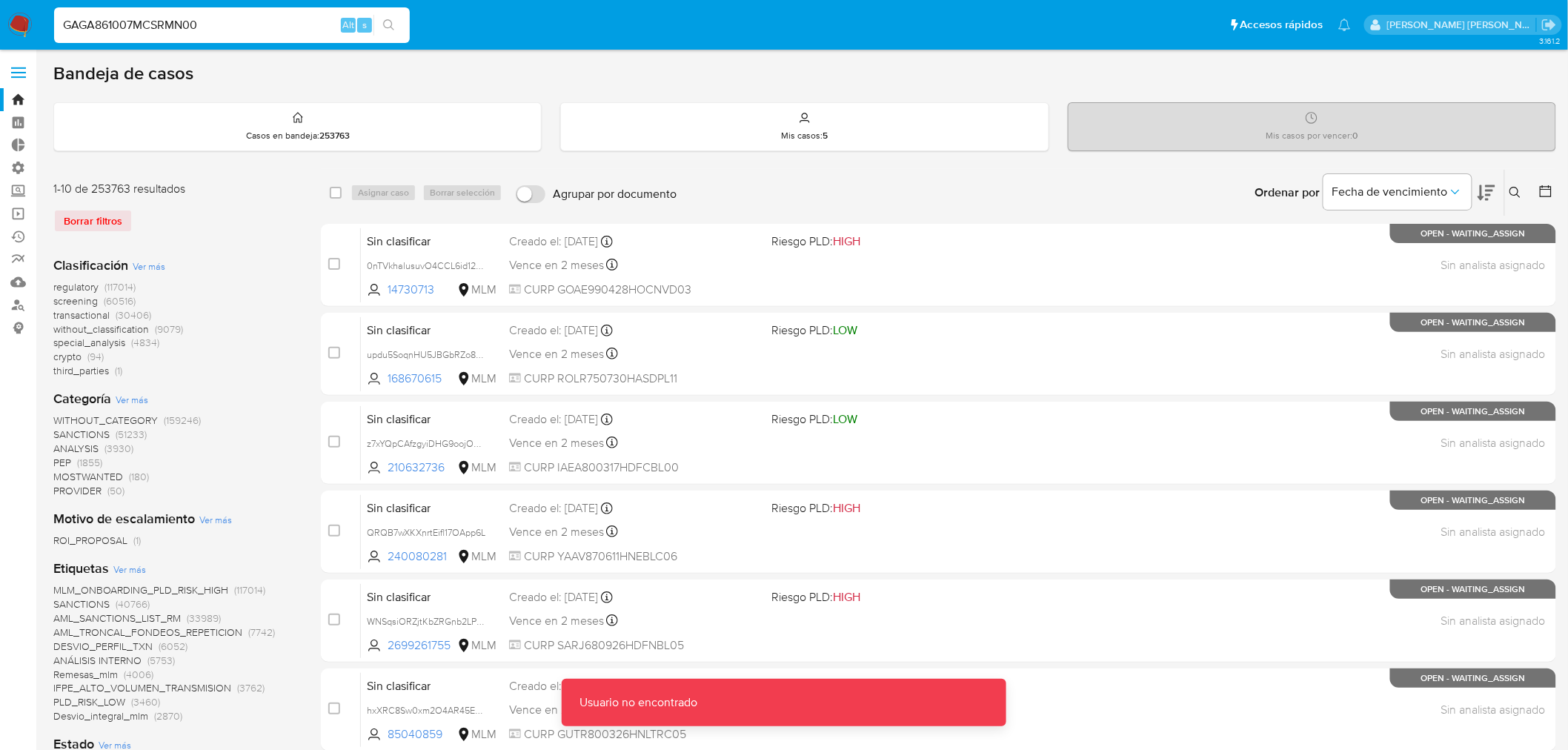
click at [19, 69] on span at bounding box center [19, 68] width 15 height 2
click at [0, 0] on input "checkbox" at bounding box center [0, 0] width 0 height 0
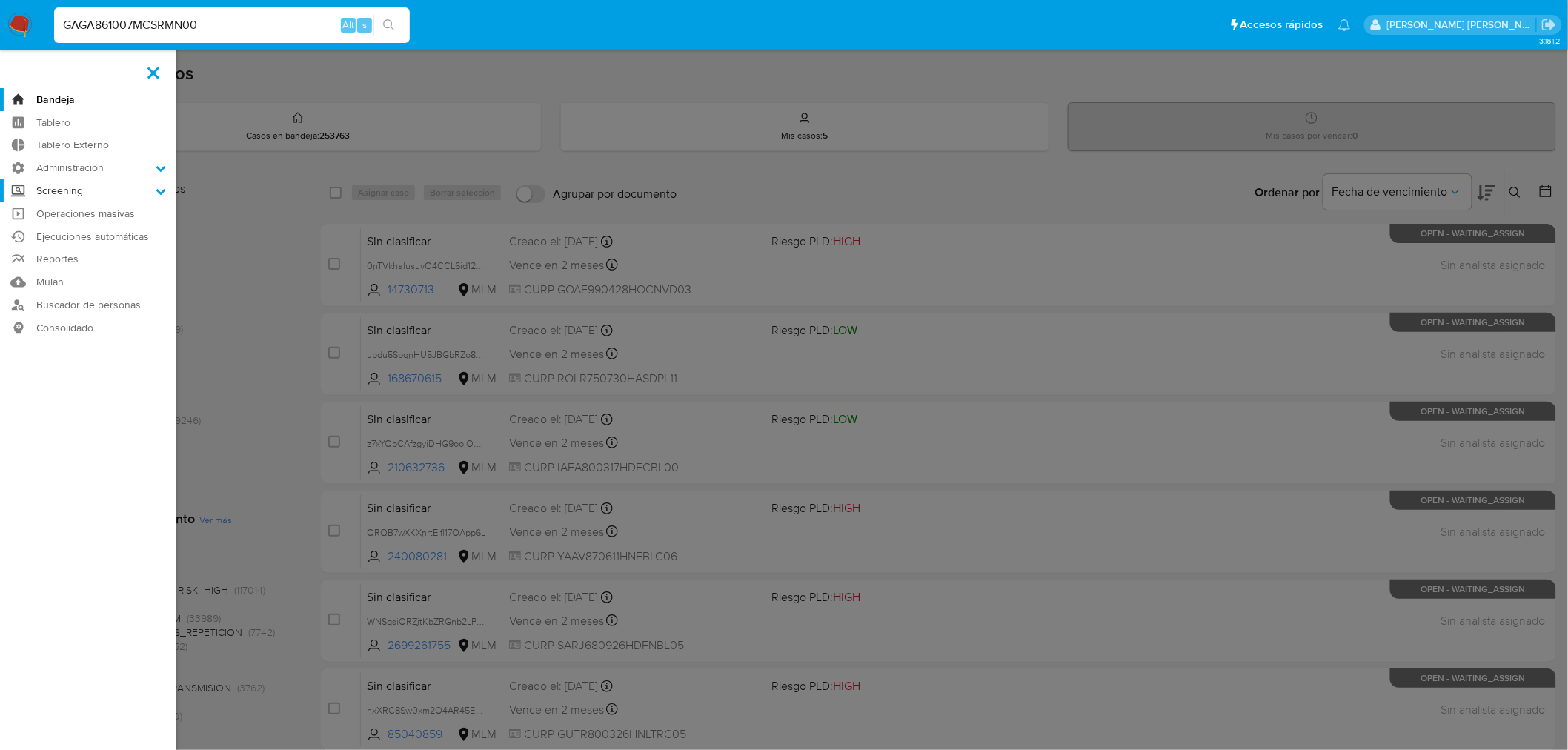
click at [98, 194] on label "Screening" at bounding box center [88, 191] width 176 height 23
click at [0, 0] on input "Screening" at bounding box center [0, 0] width 0 height 0
click at [71, 267] on link "Herramientas" at bounding box center [88, 267] width 176 height 18
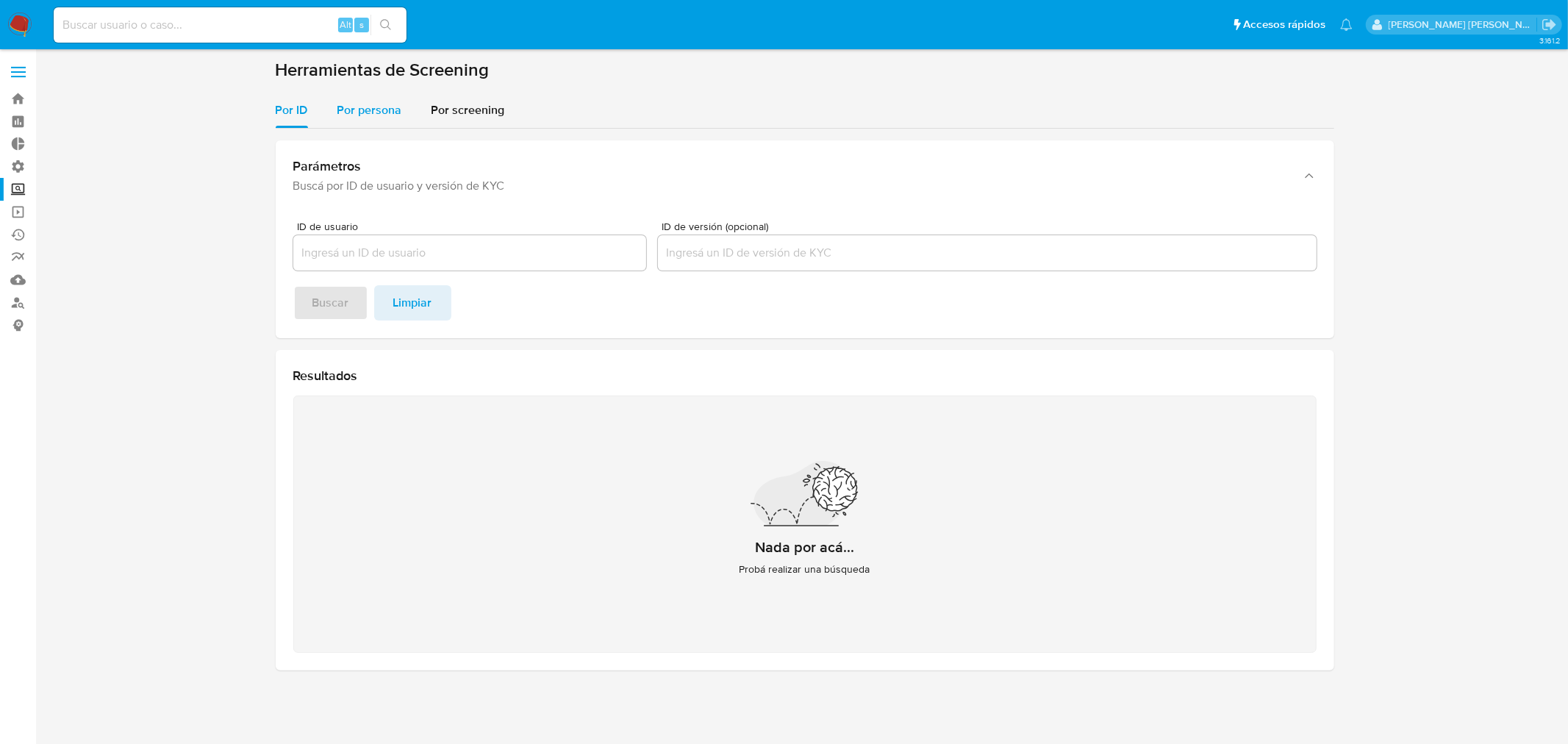
click at [360, 117] on span "Por persona" at bounding box center [370, 110] width 64 height 17
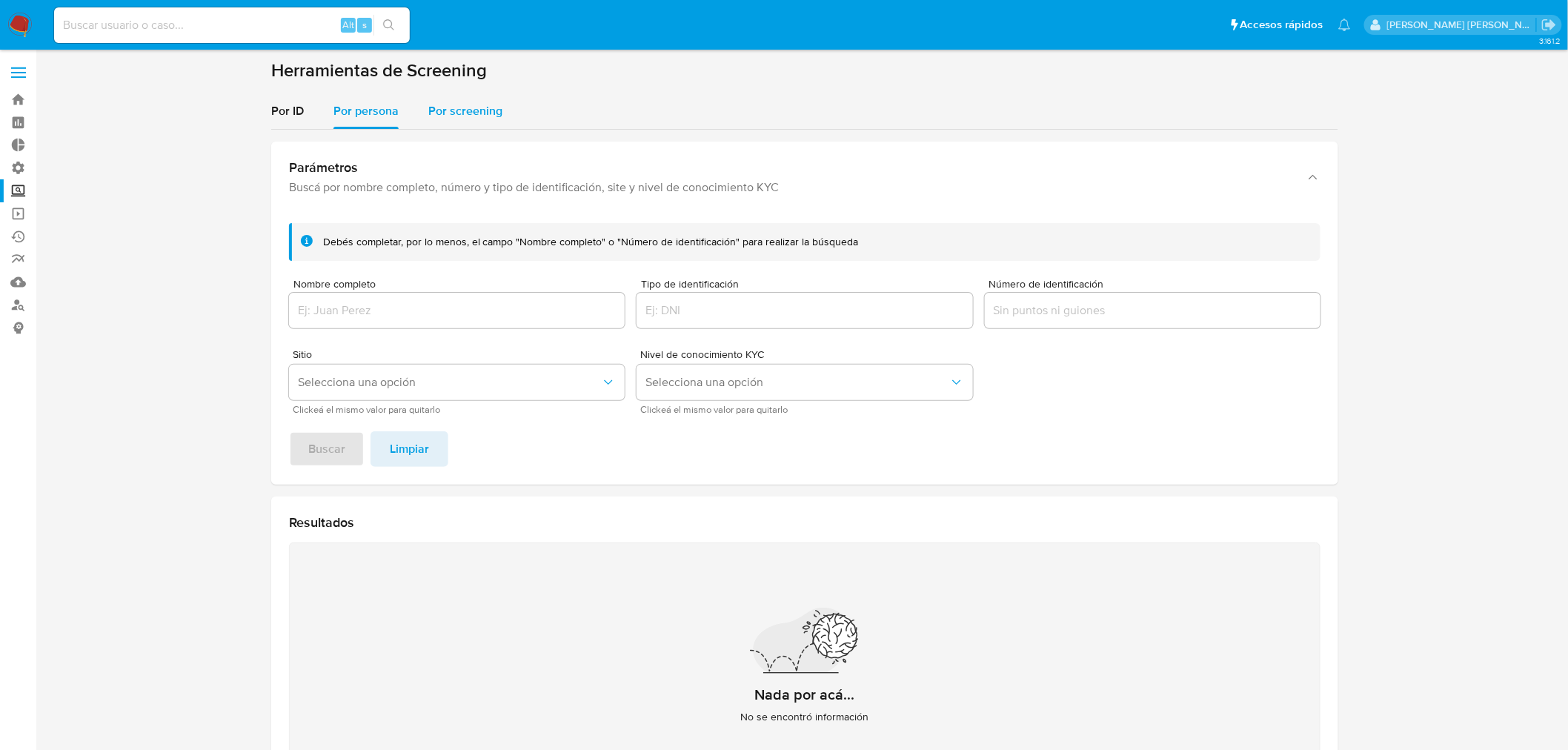
click at [451, 114] on span "Por screening" at bounding box center [465, 111] width 74 height 17
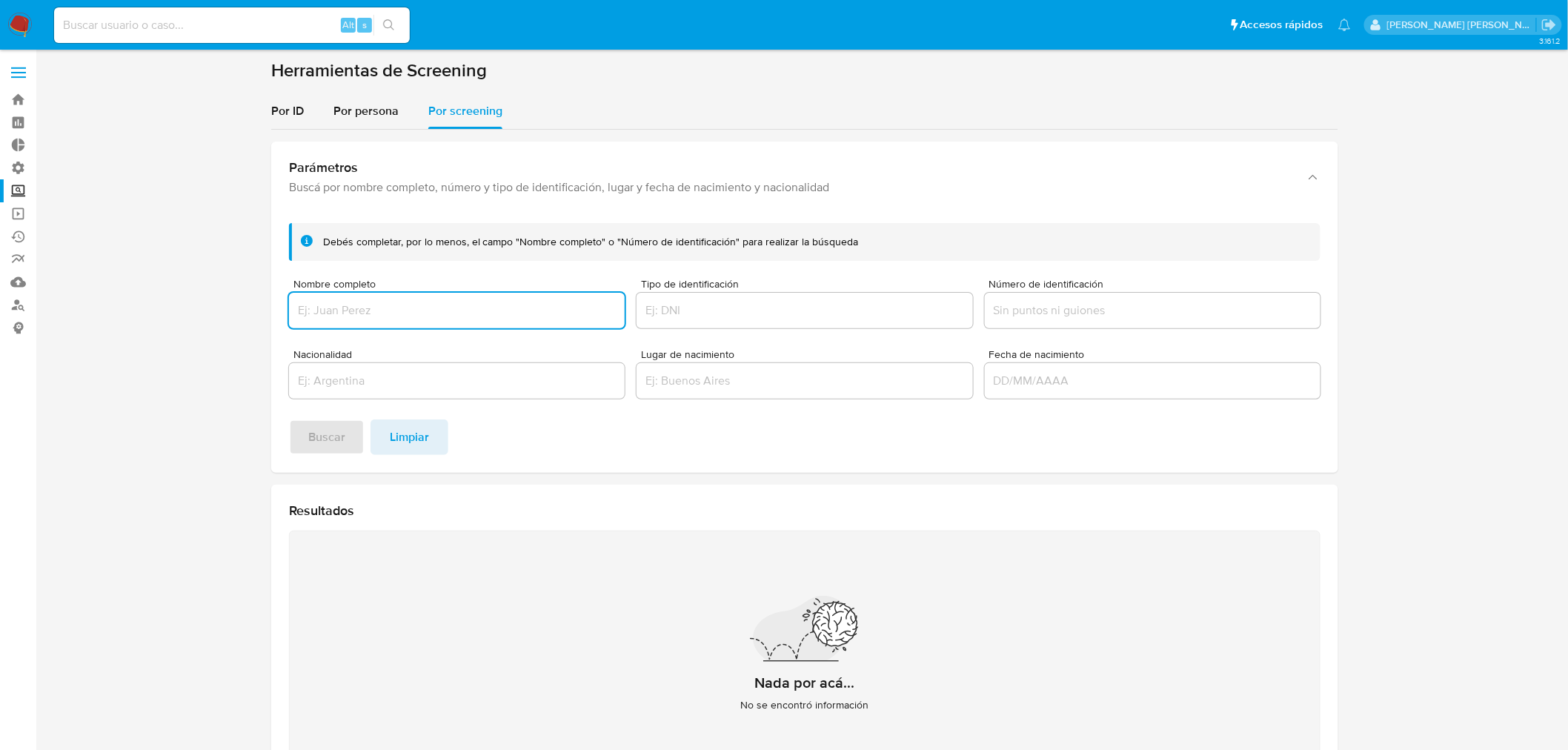
click at [1075, 301] on input "Número de identificación" at bounding box center [1152, 311] width 336 height 19
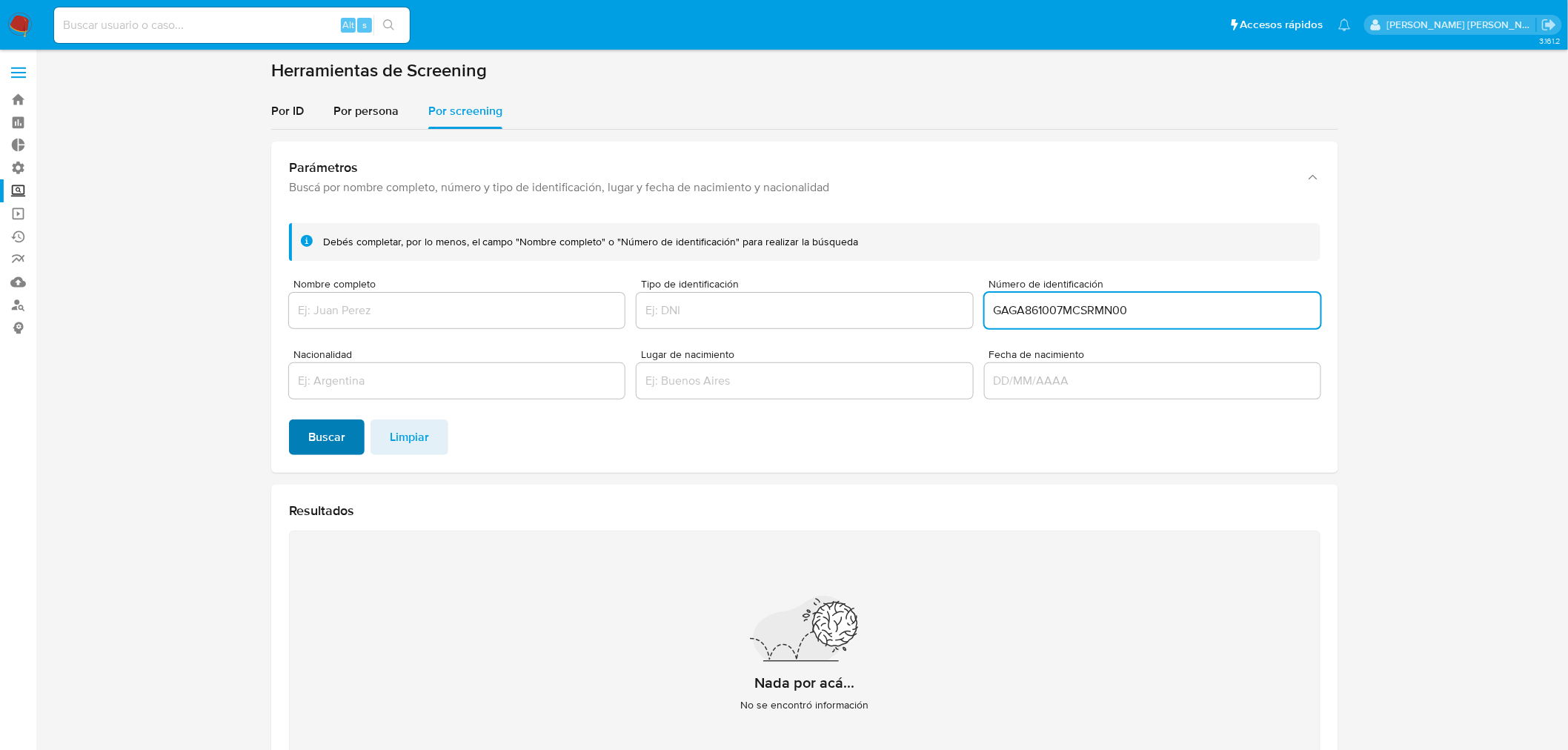
type input "GAGA861007MCSRMN00"
click at [331, 444] on span "Buscar" at bounding box center [326, 436] width 37 height 32
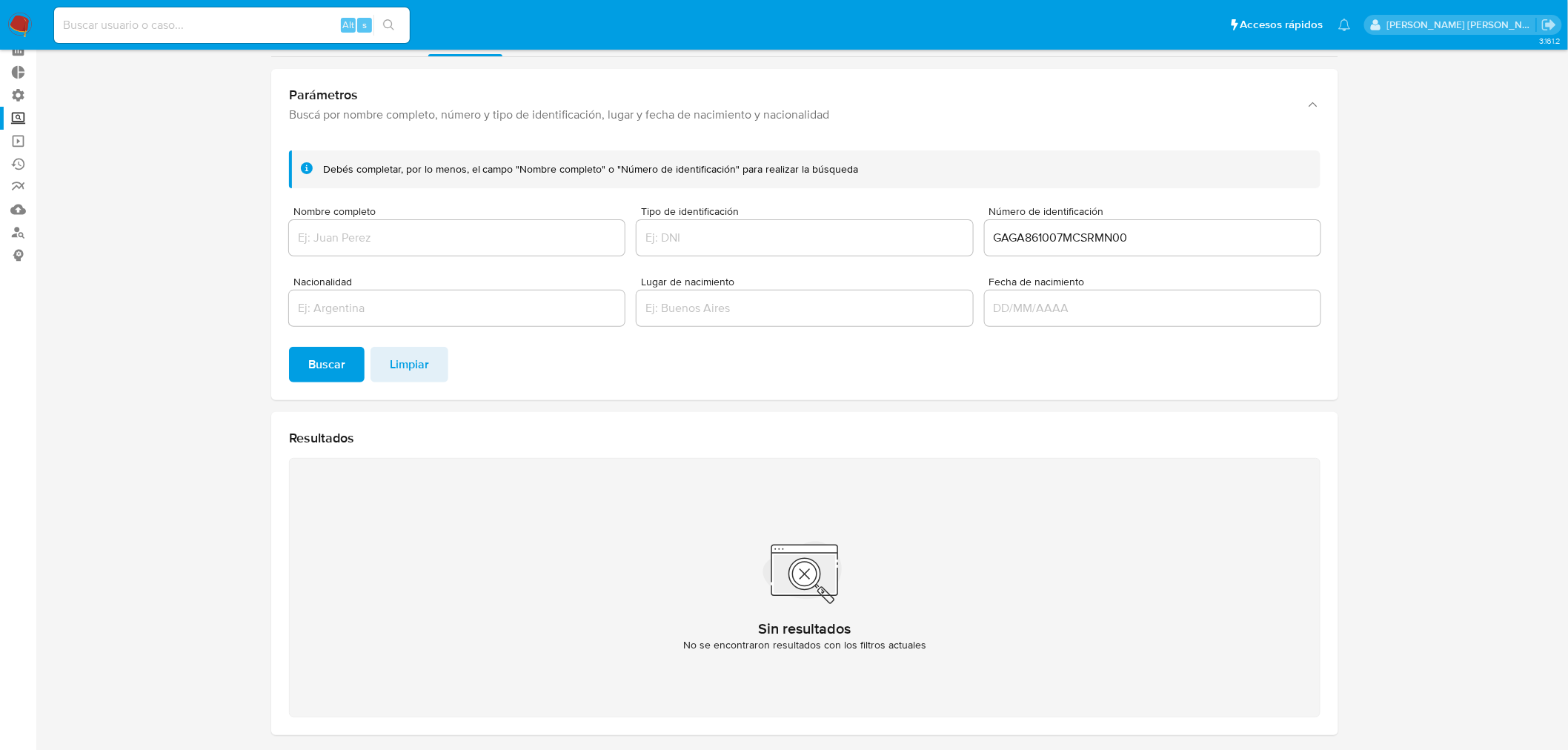
scroll to position [49, 0]
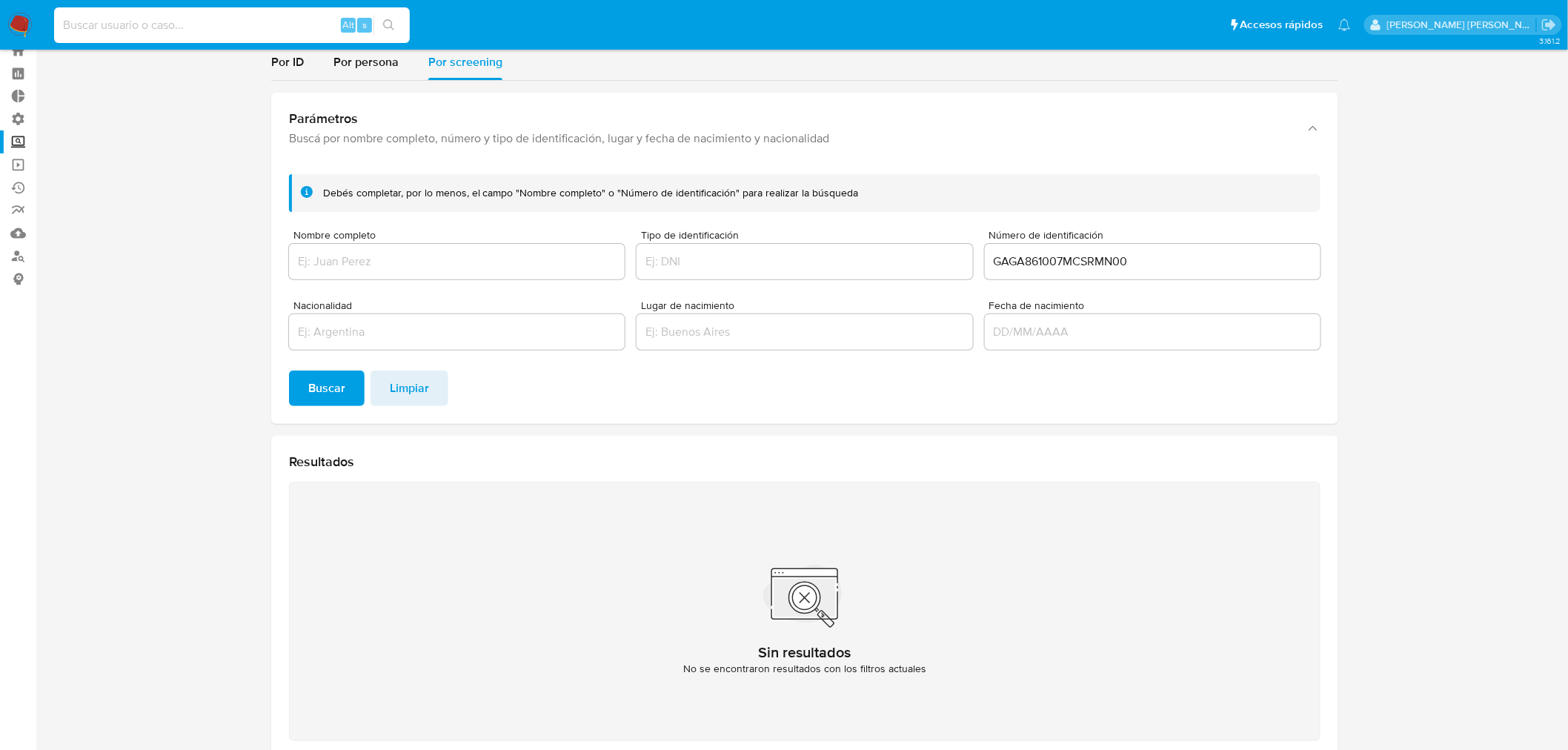
click at [180, 30] on input at bounding box center [232, 25] width 356 height 19
paste input "89797952"
type input "89797952"
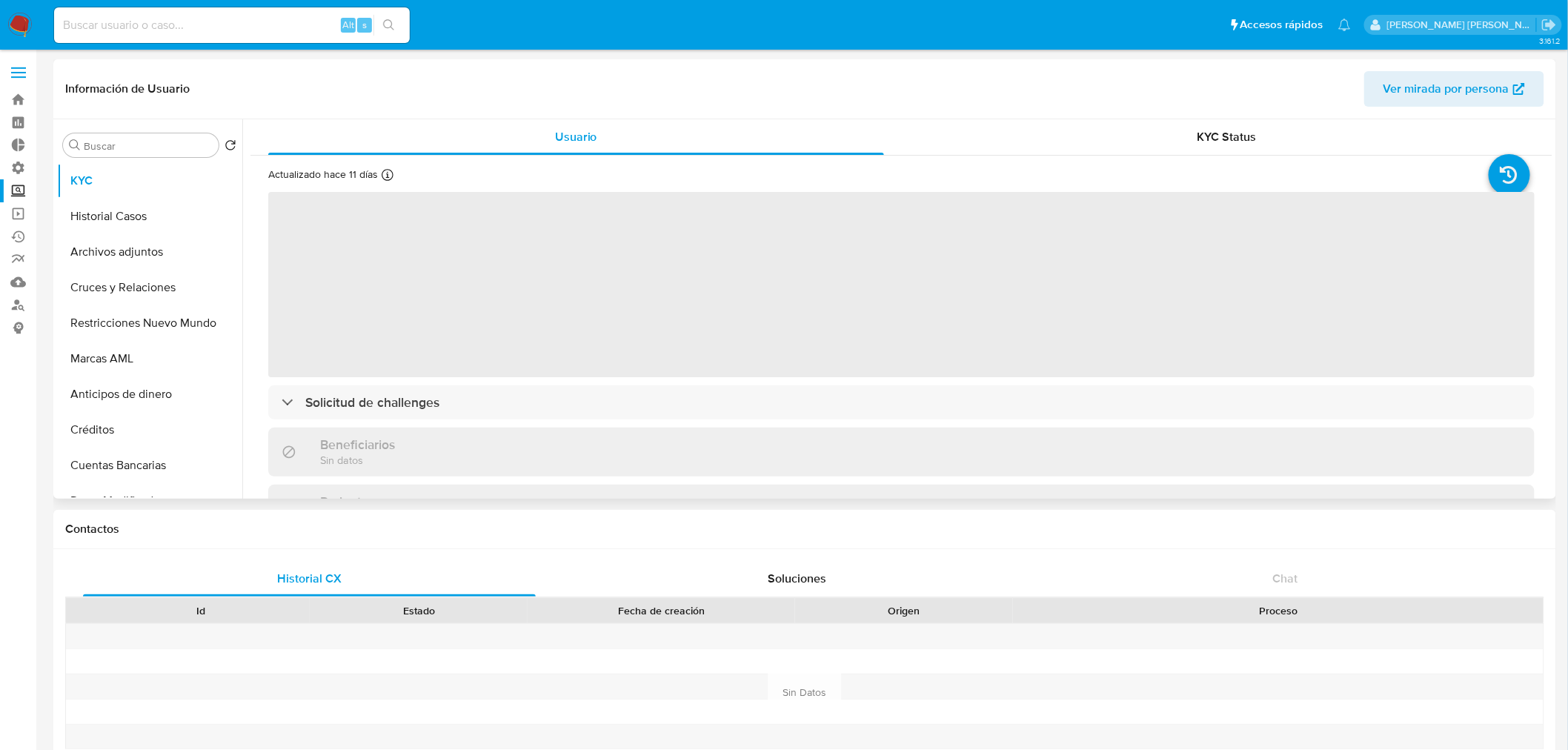
select select "10"
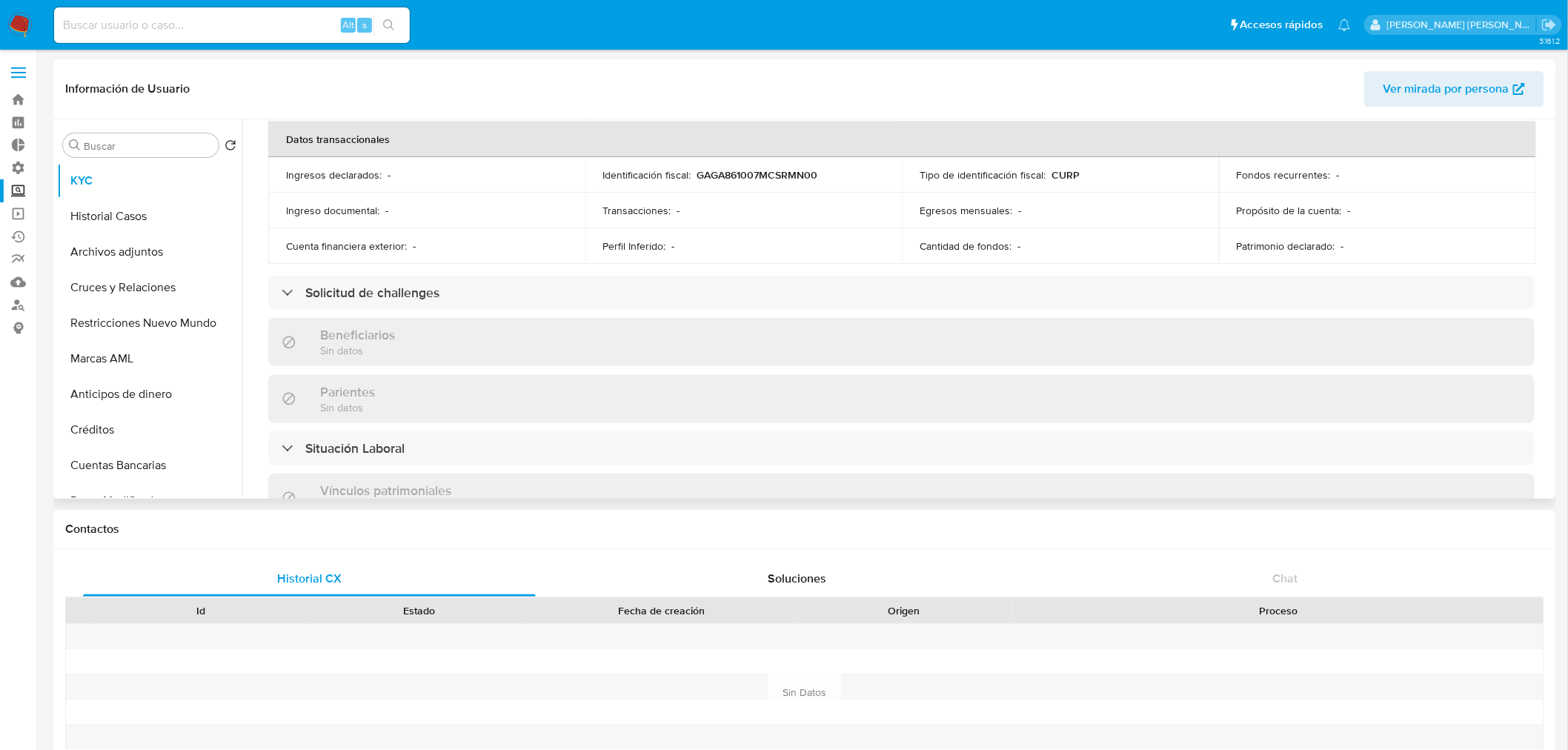
scroll to position [494, 0]
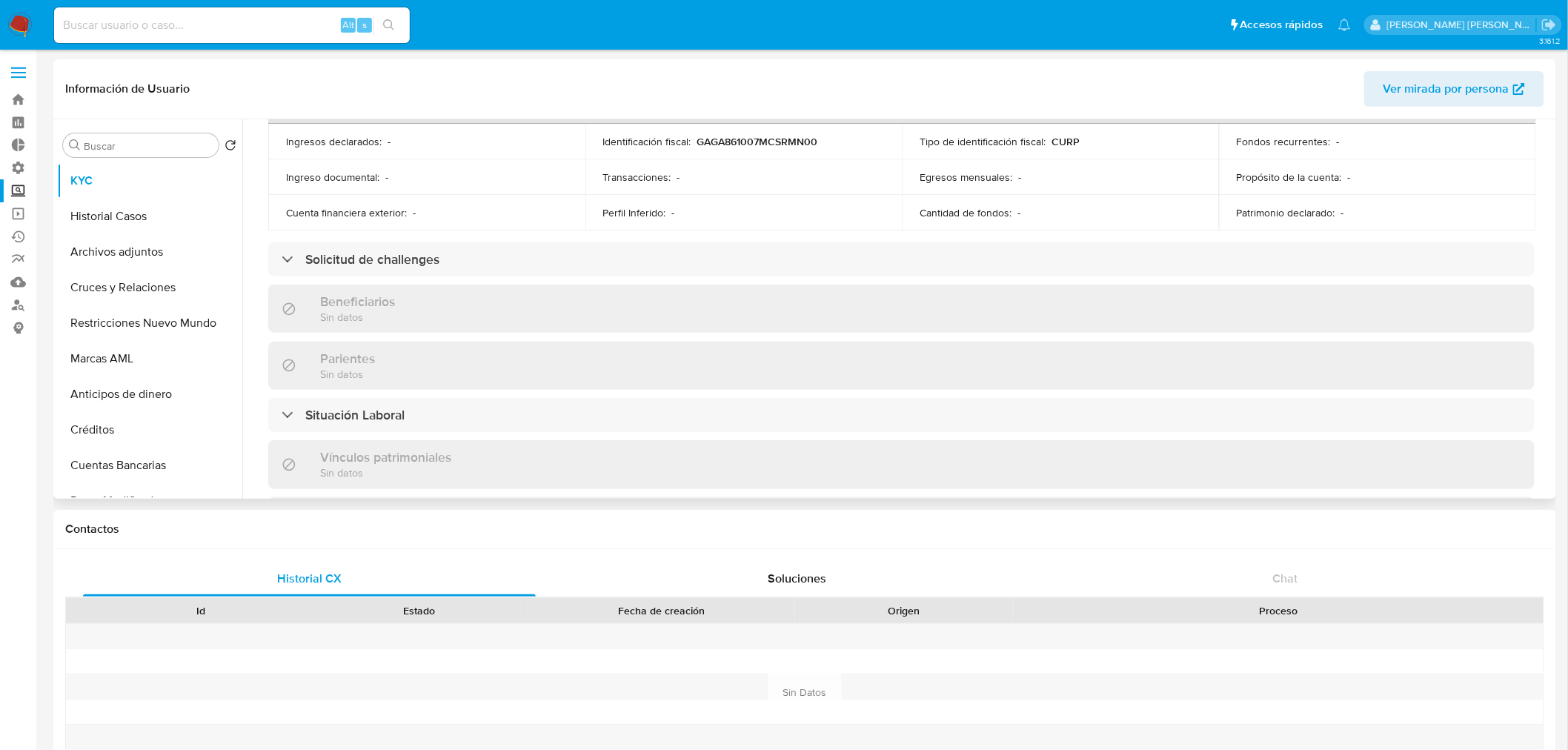
click at [1493, 85] on span "Ver mirada por persona" at bounding box center [1446, 89] width 126 height 35
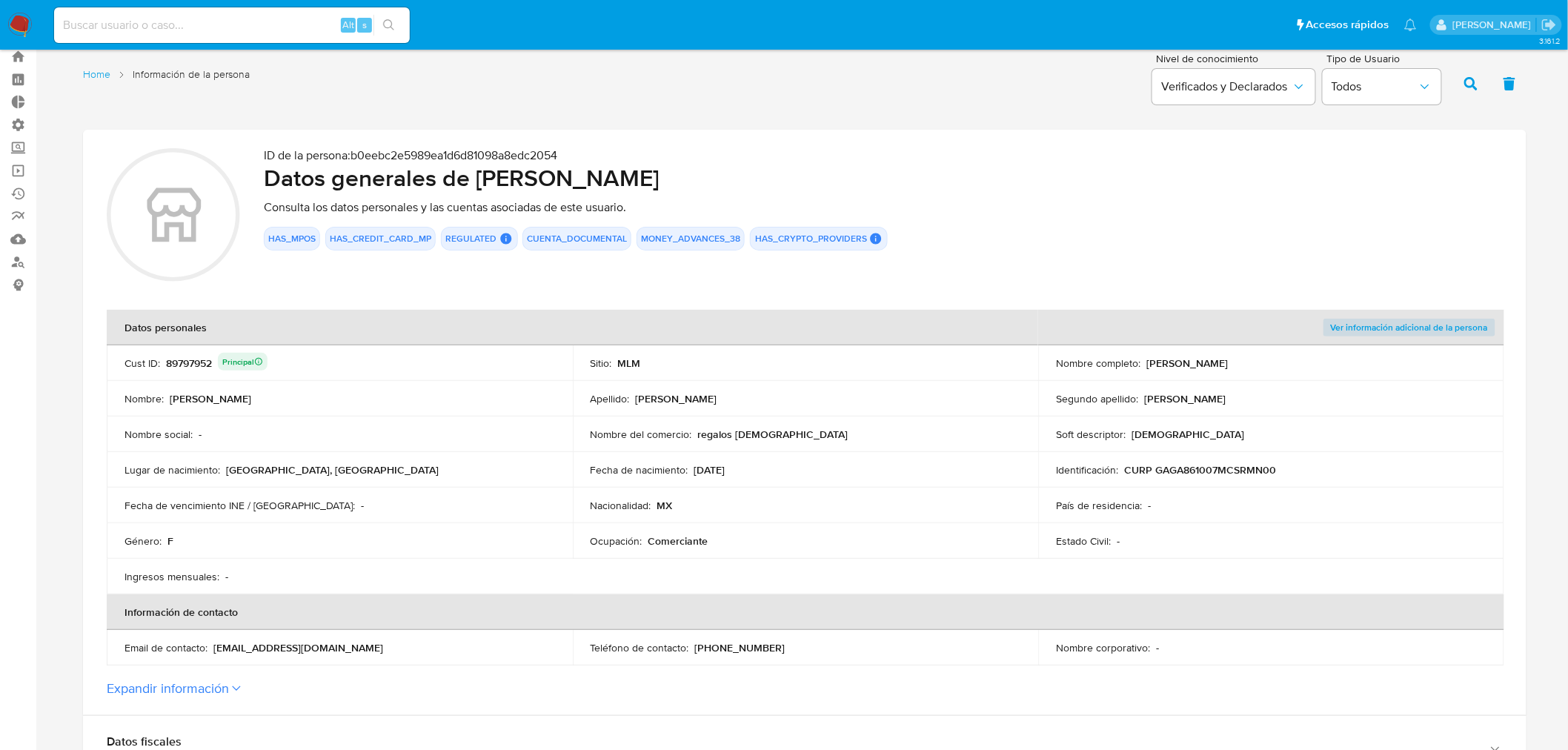
scroll to position [82, 0]
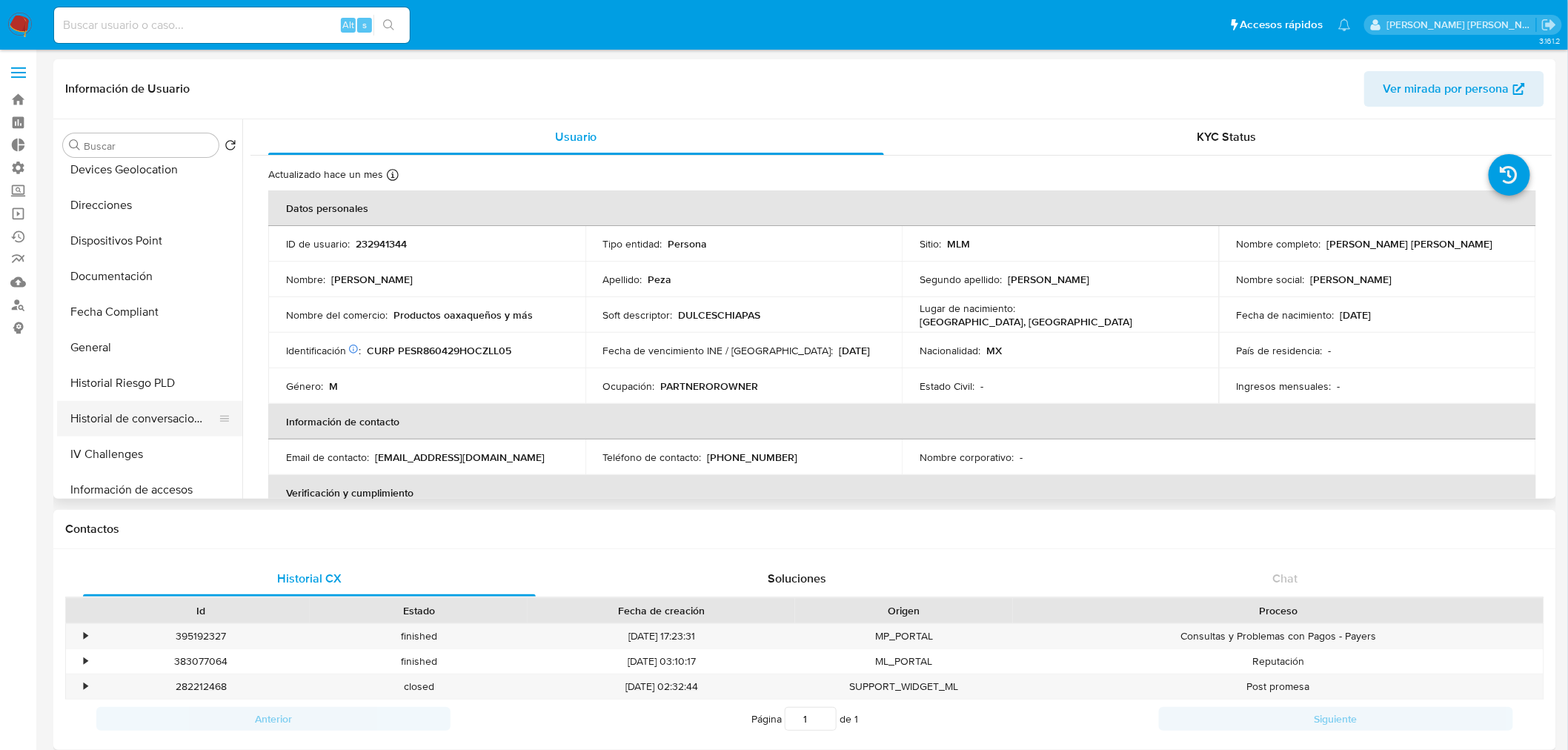
scroll to position [411, 0]
click at [110, 302] on button "General" at bounding box center [144, 303] width 173 height 35
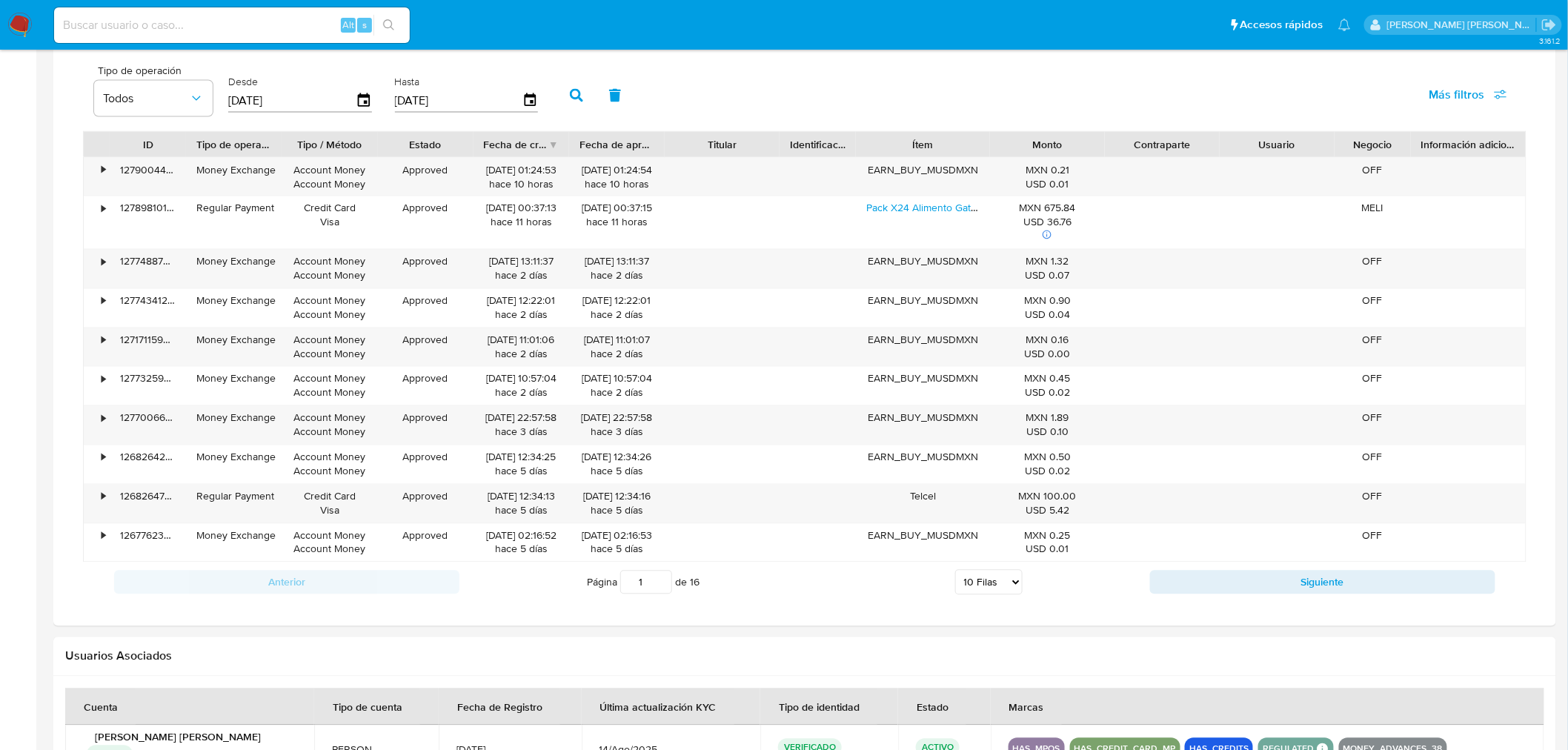
scroll to position [987, 0]
click at [1013, 585] on select "5 Filas 10 Filas 20 Filas 25 Filas 50 Filas 100 Filas" at bounding box center [988, 580] width 68 height 25
select select "100"
click at [955, 571] on select "5 Filas 10 Filas 20 Filas 25 Filas 50 Filas 100 Filas" at bounding box center [988, 580] width 68 height 25
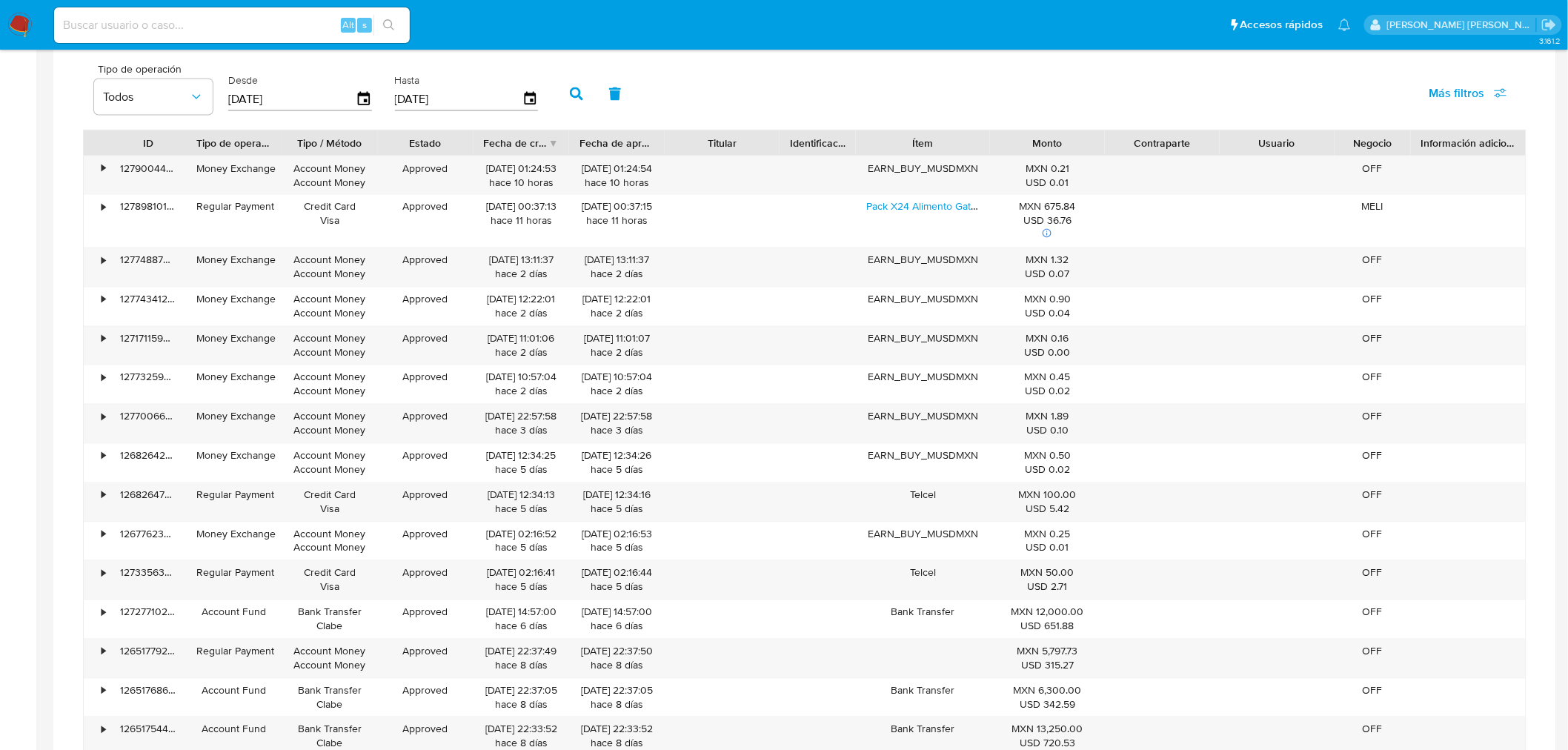
click at [500, 146] on div "Fecha de creación" at bounding box center [517, 143] width 65 height 15
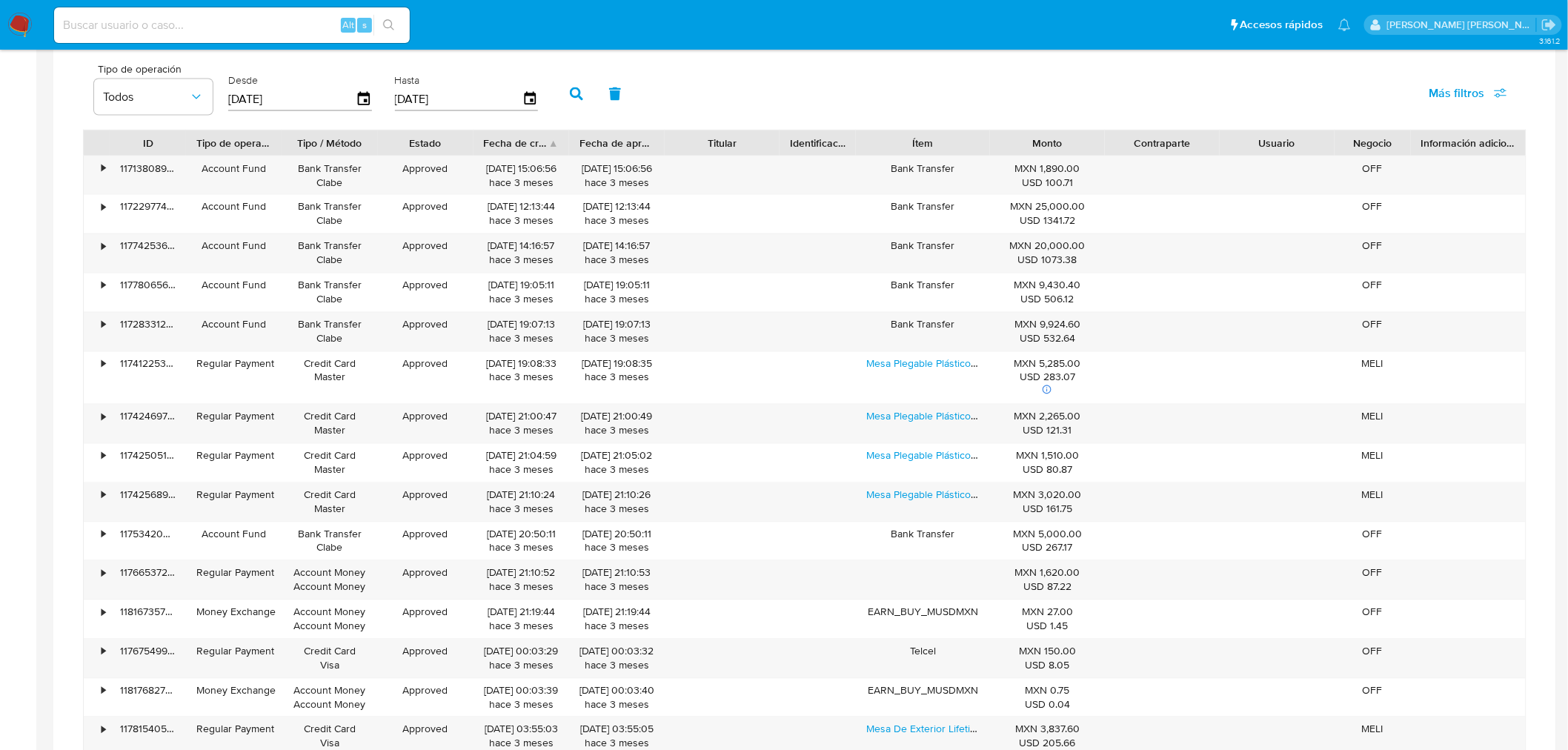
click at [511, 143] on div "Fecha de creación" at bounding box center [517, 143] width 65 height 15
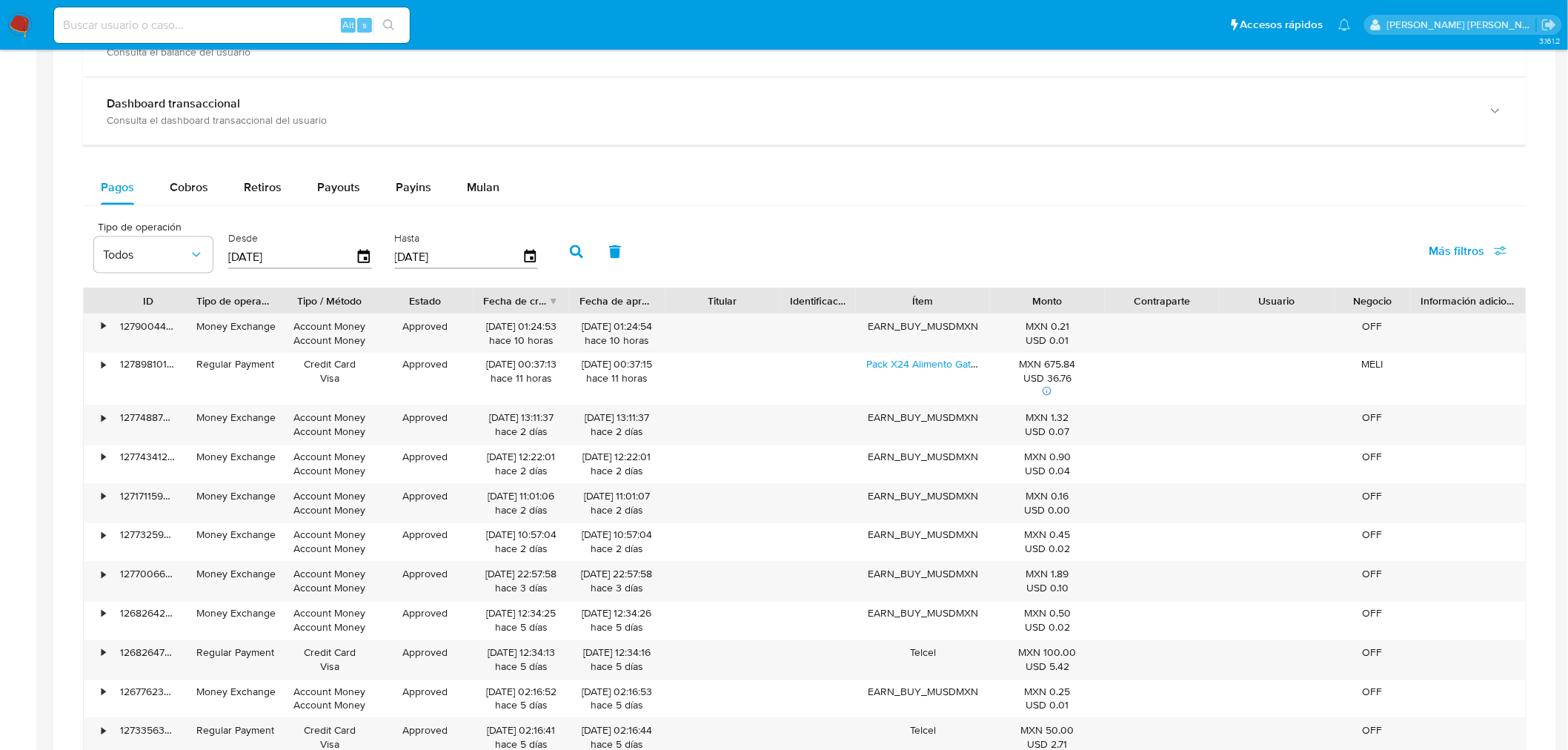
scroll to position [822, 0]
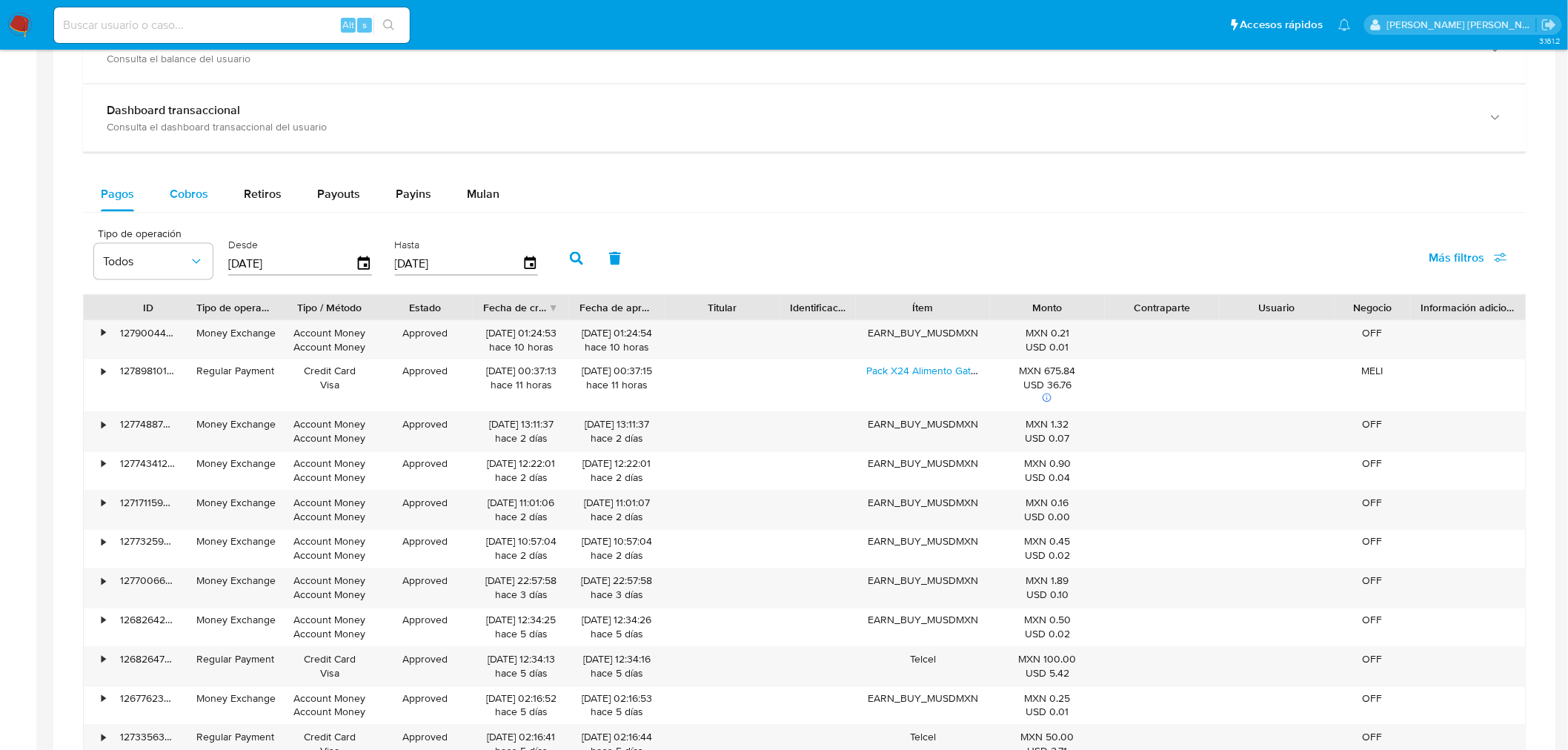
click at [192, 188] on span "Cobros" at bounding box center [189, 193] width 38 height 17
select select "10"
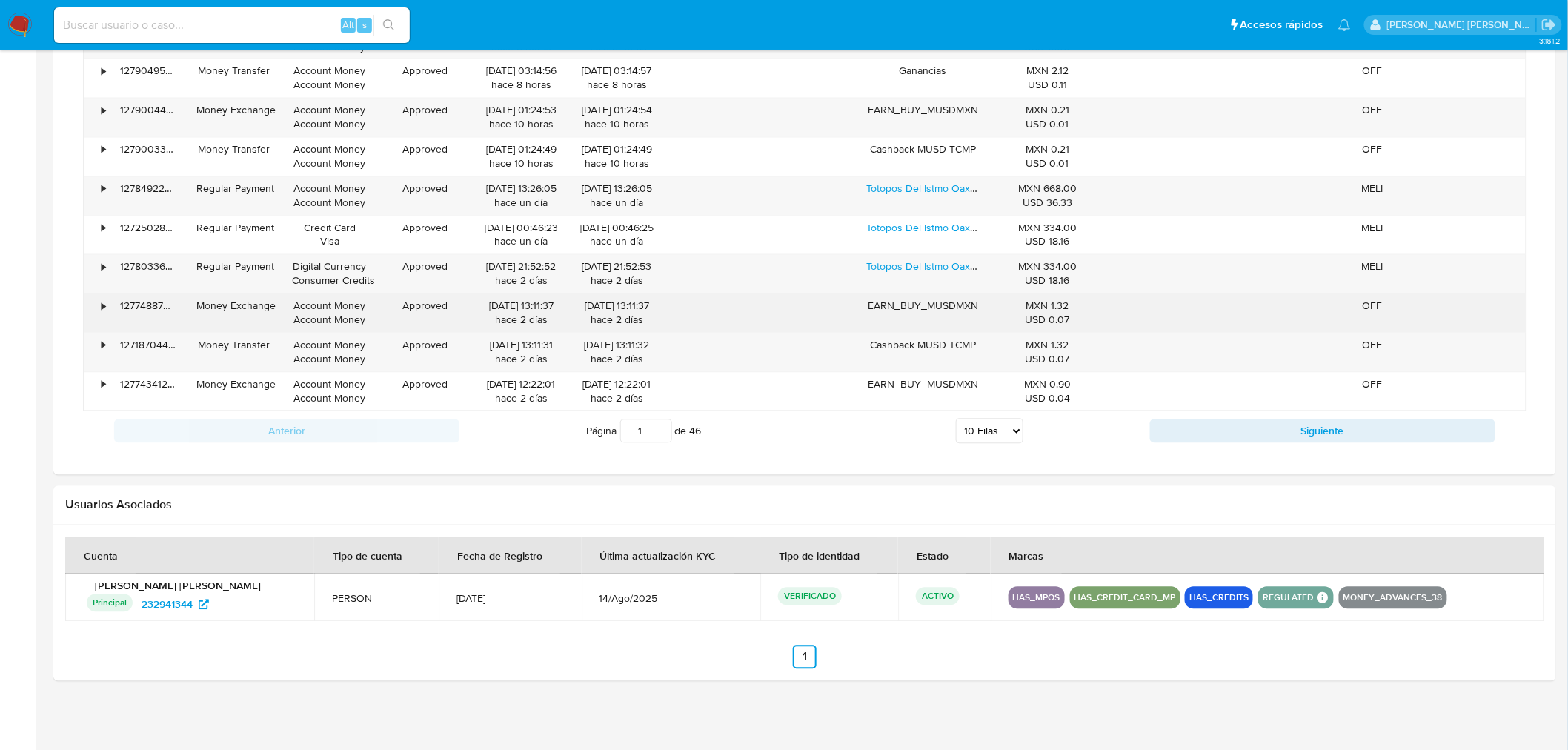
scroll to position [1129, 0]
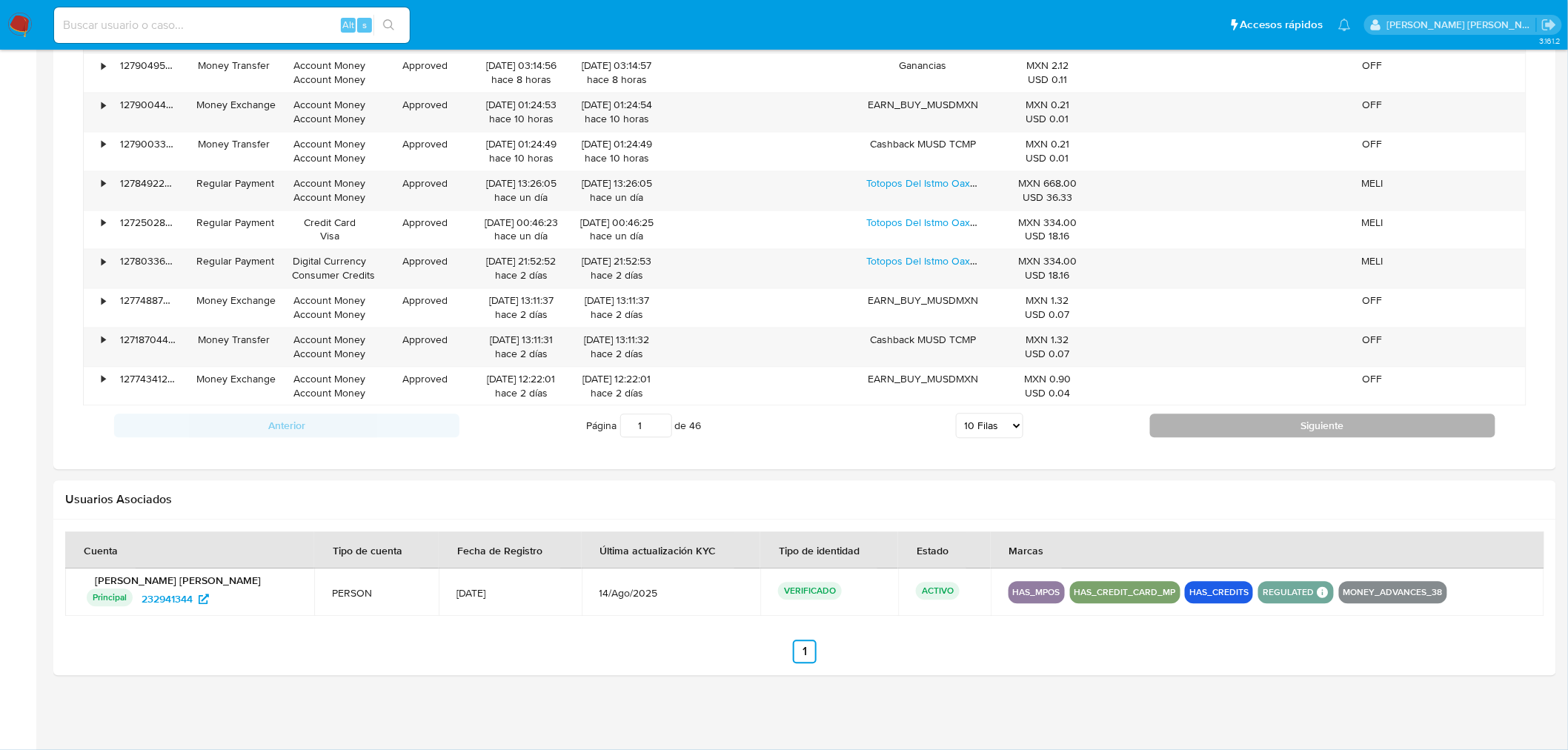
click at [1297, 428] on button "Siguiente" at bounding box center [1322, 425] width 345 height 24
type input "2"
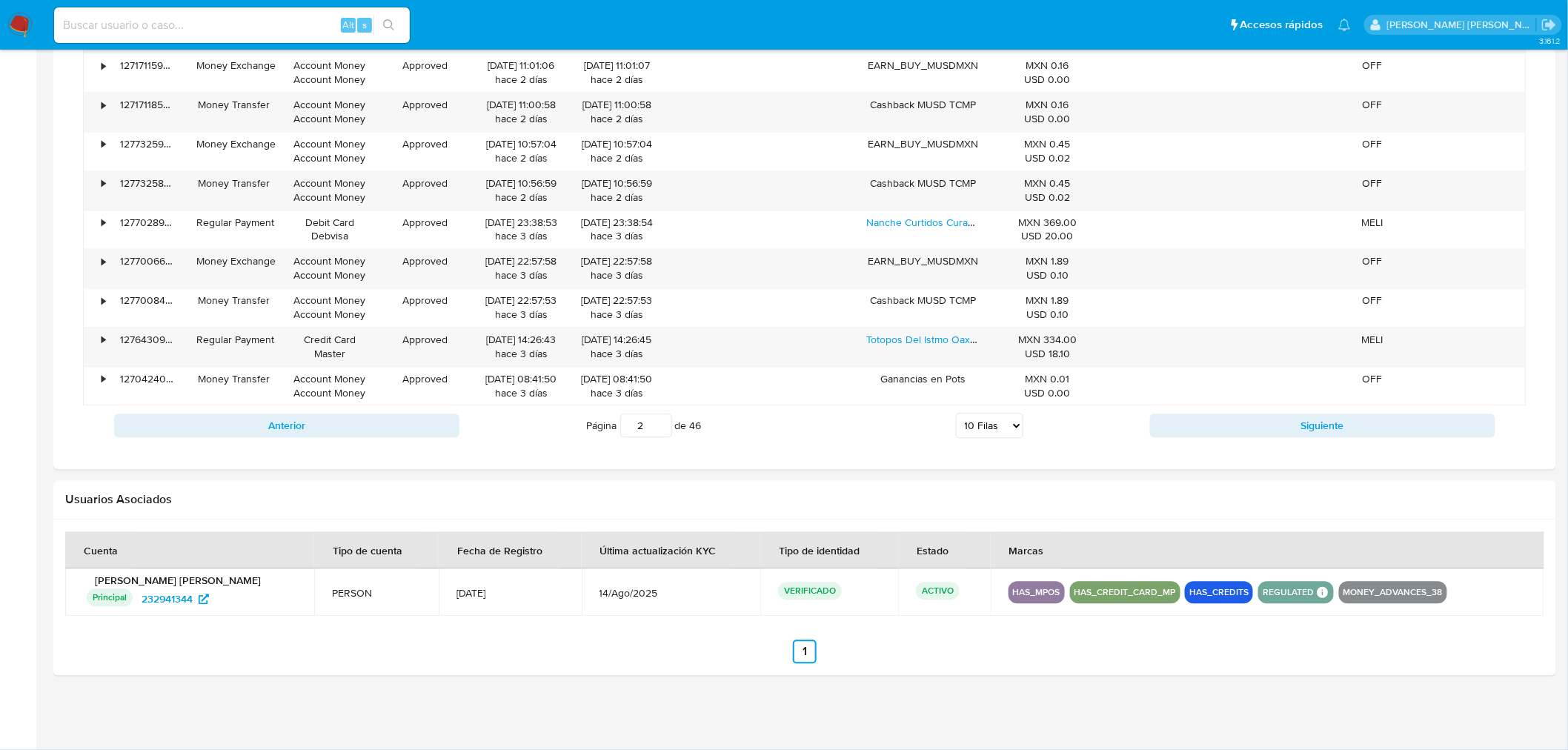
click at [1001, 428] on select "5 Filas 10 Filas 20 Filas 25 Filas 50 Filas 100 Filas" at bounding box center [989, 426] width 68 height 25
select select "100"
click at [956, 415] on select "5 Filas 10 Filas 20 Filas 25 Filas 50 Filas 100 Filas" at bounding box center [989, 426] width 68 height 25
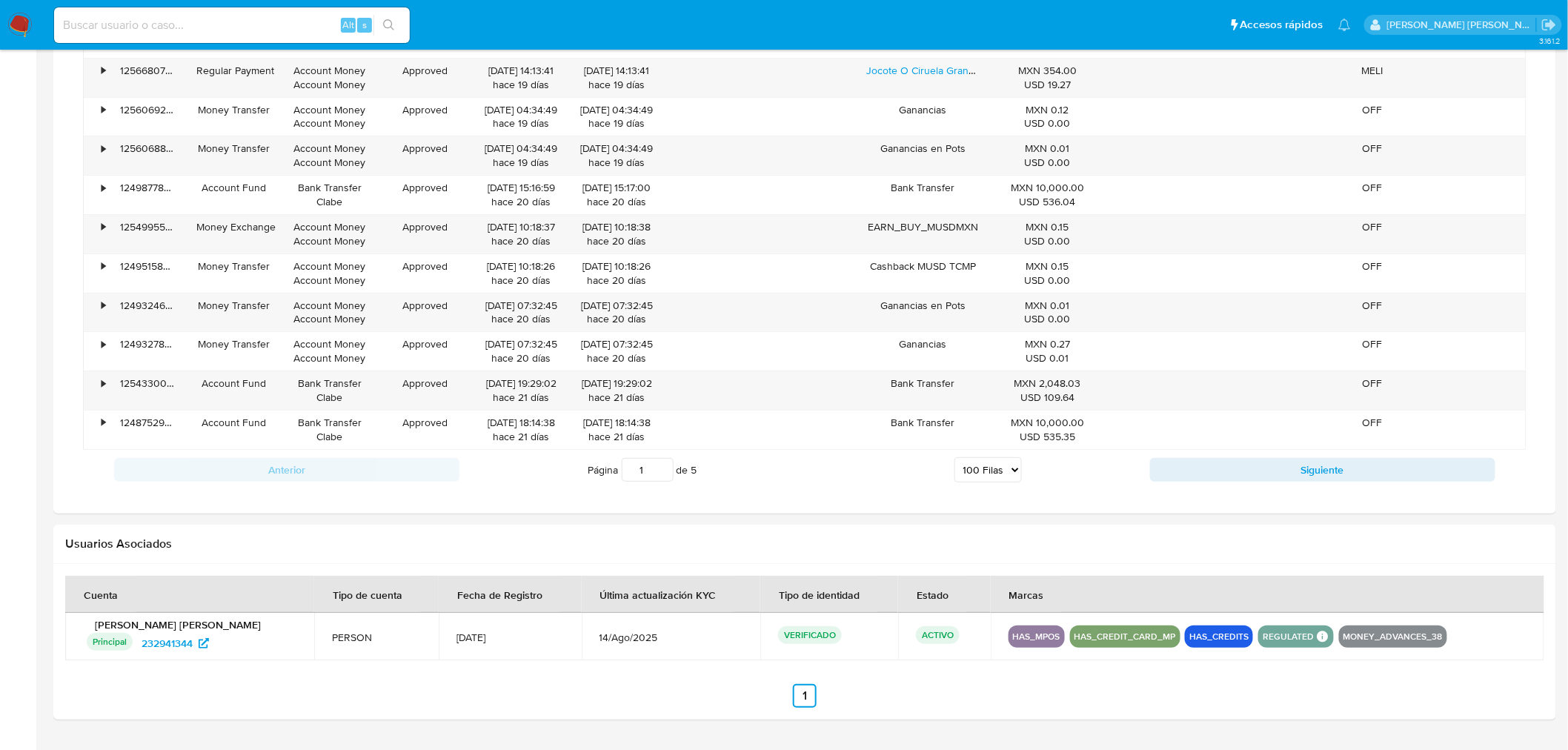
scroll to position [4669, 0]
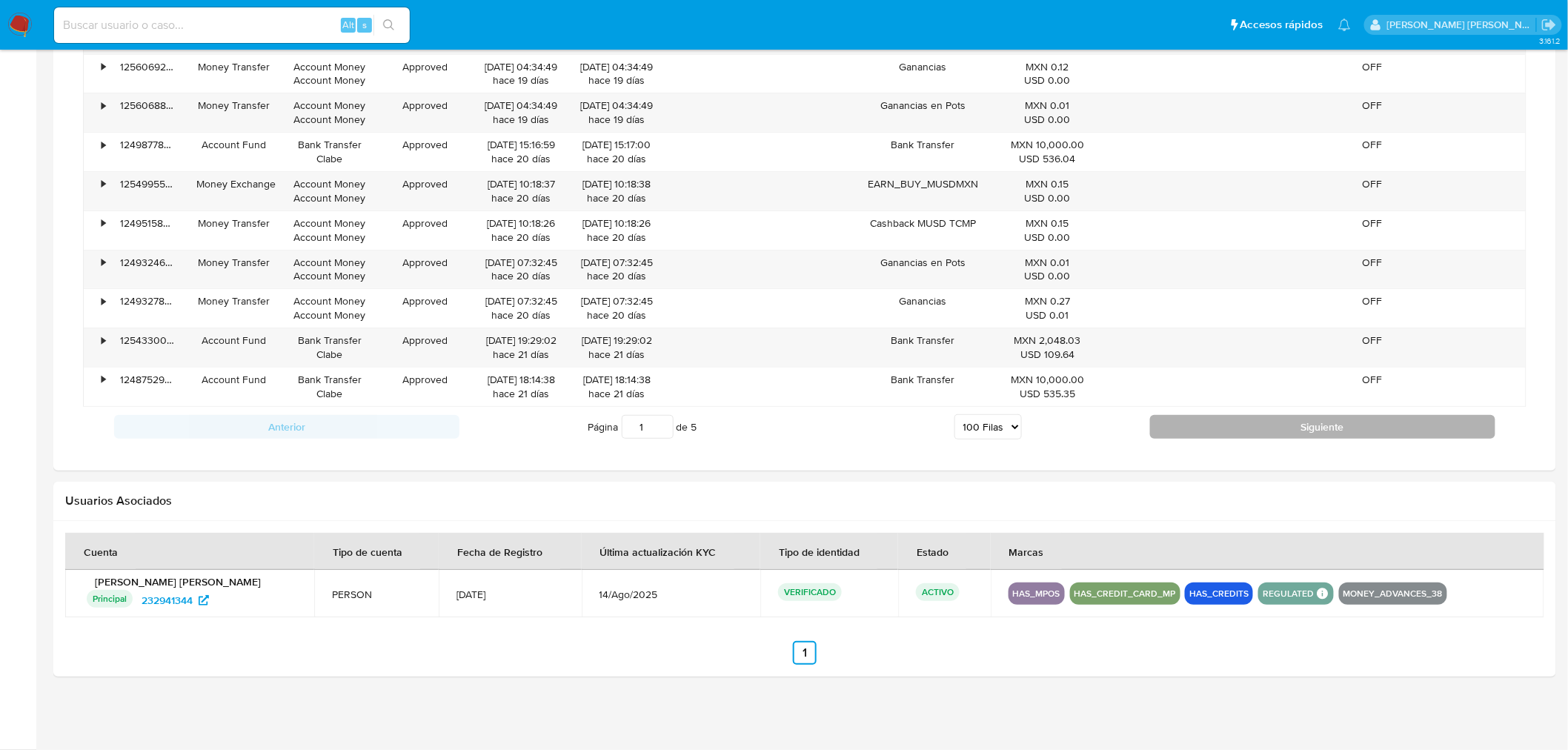
click at [1360, 427] on button "Siguiente" at bounding box center [1322, 426] width 345 height 24
type input "2"
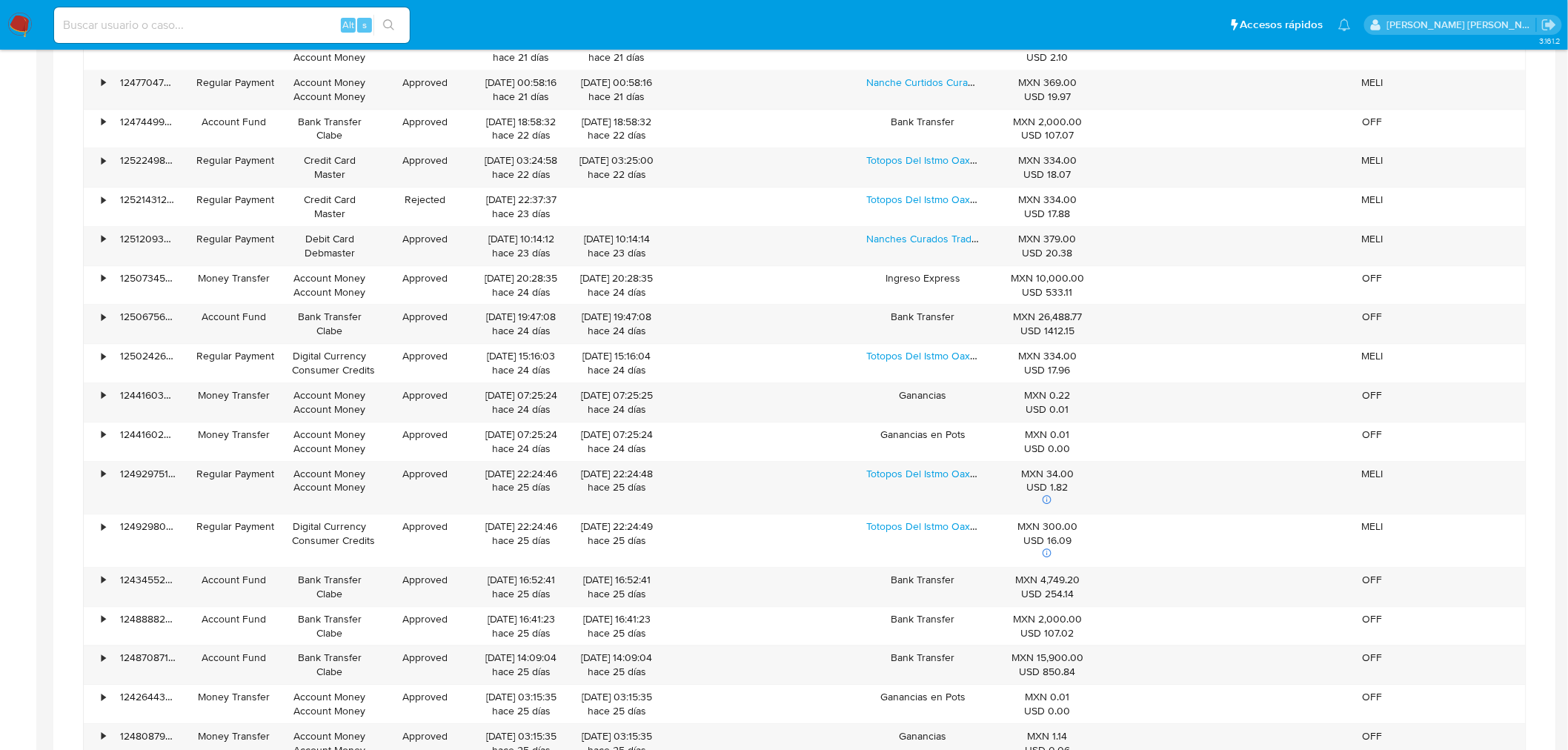
scroll to position [1294, 0]
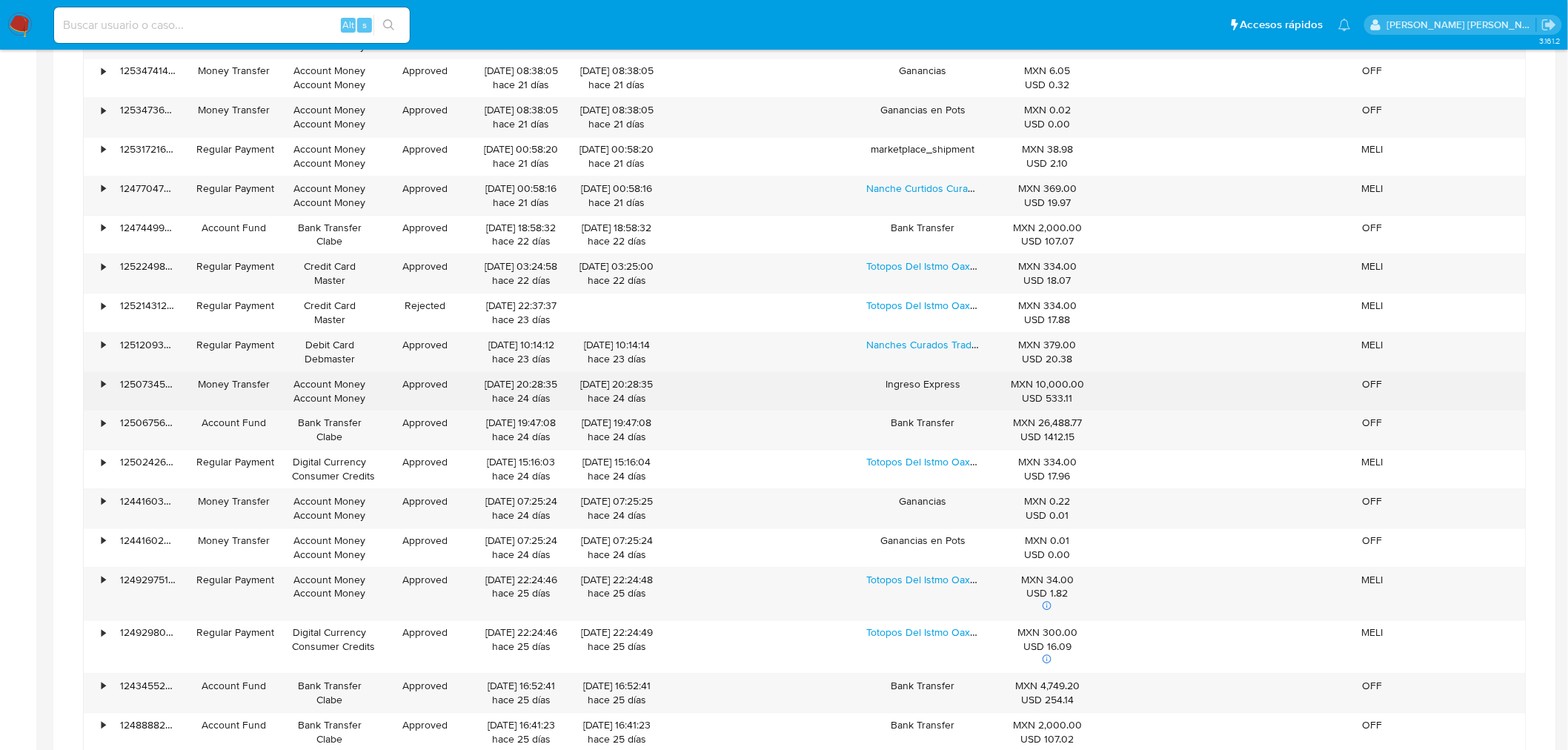
click at [102, 387] on div "•" at bounding box center [103, 384] width 4 height 14
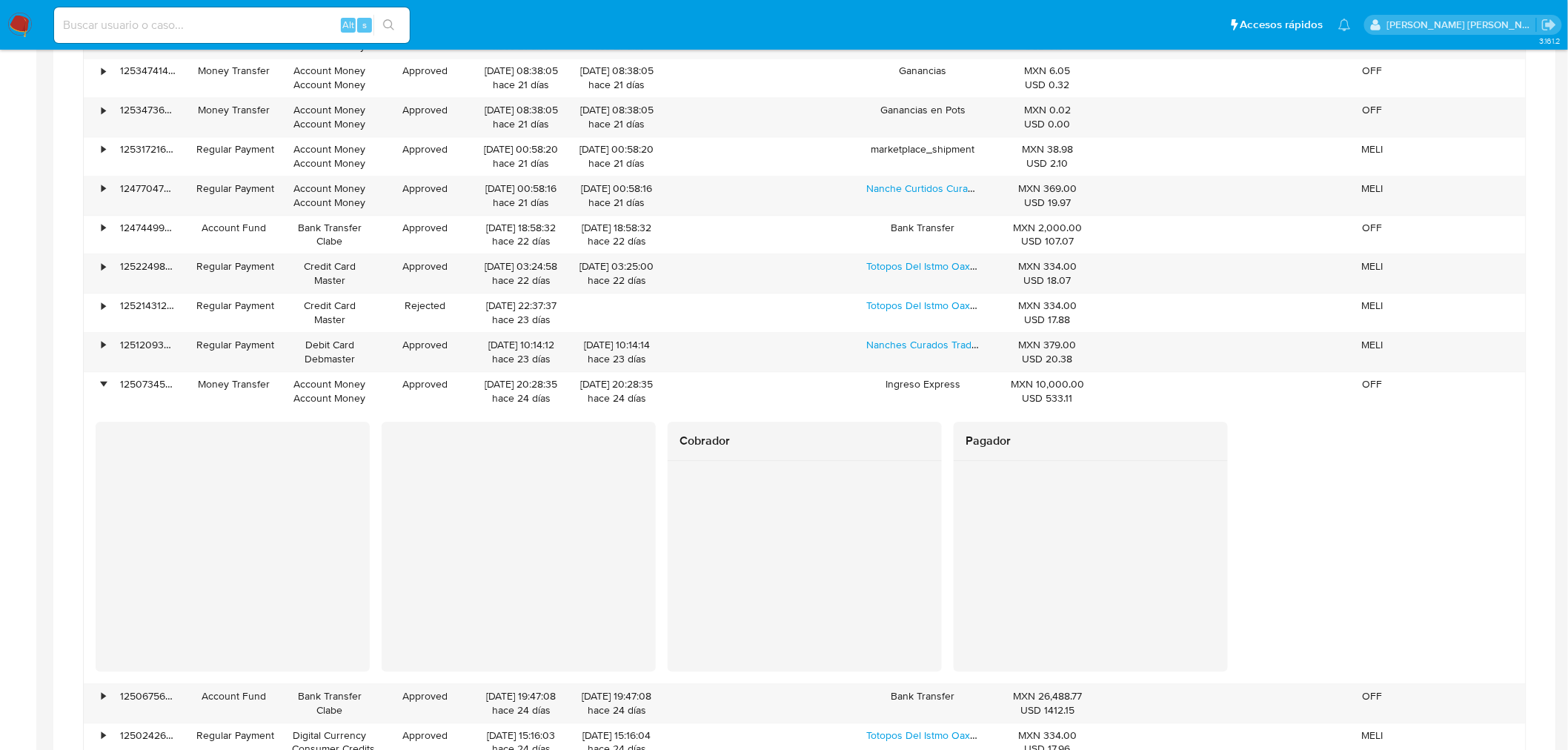
scroll to position [1376, 0]
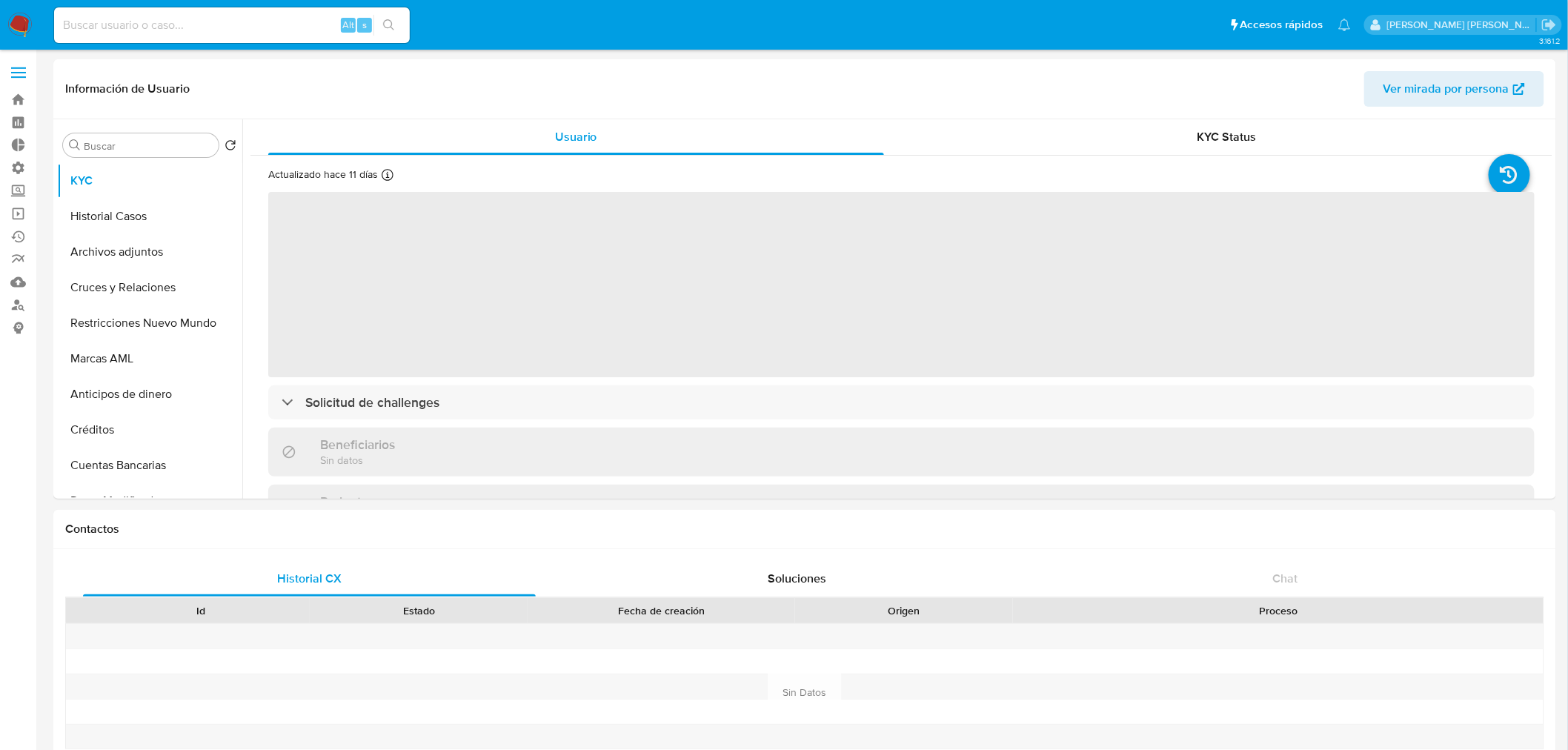
select select "10"
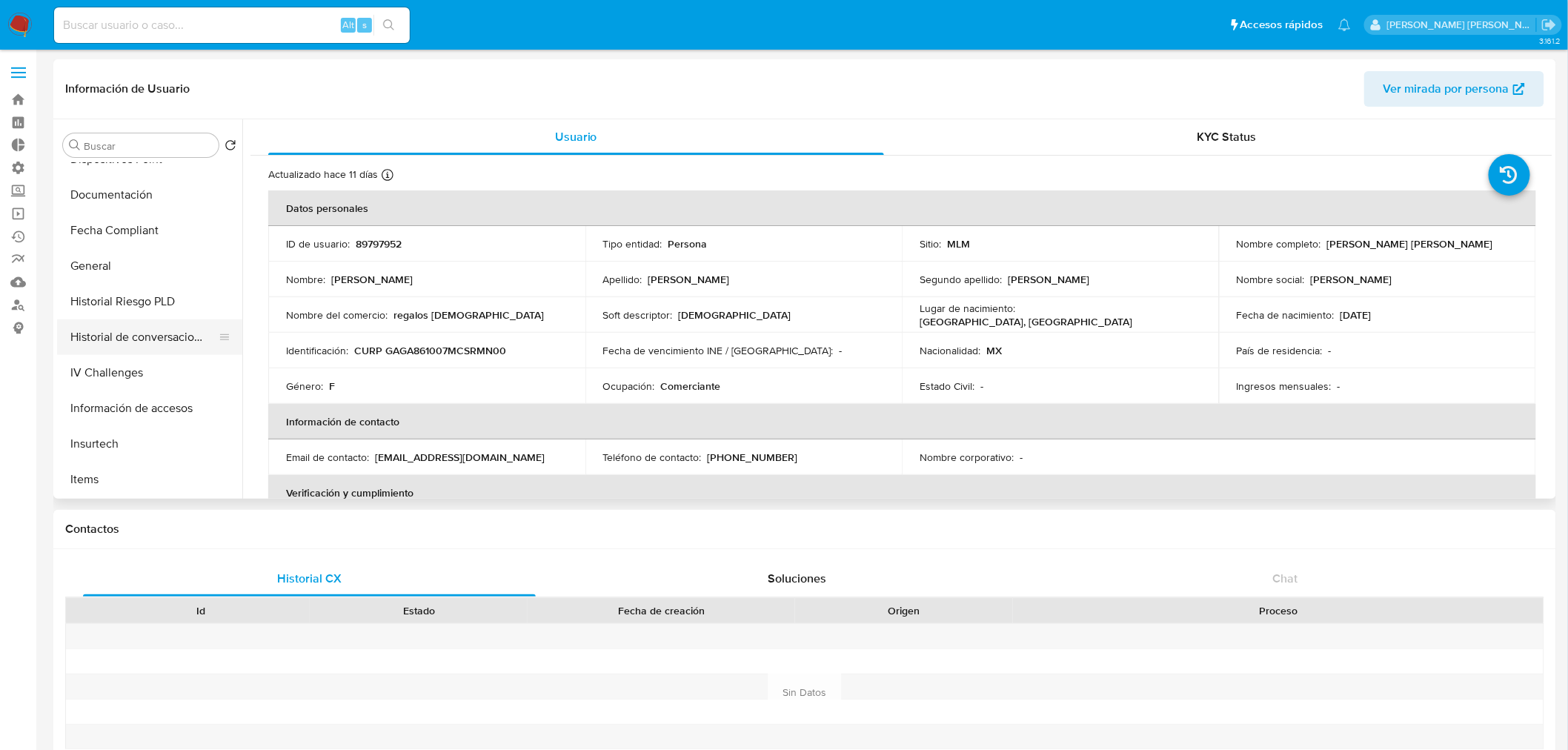
scroll to position [494, 0]
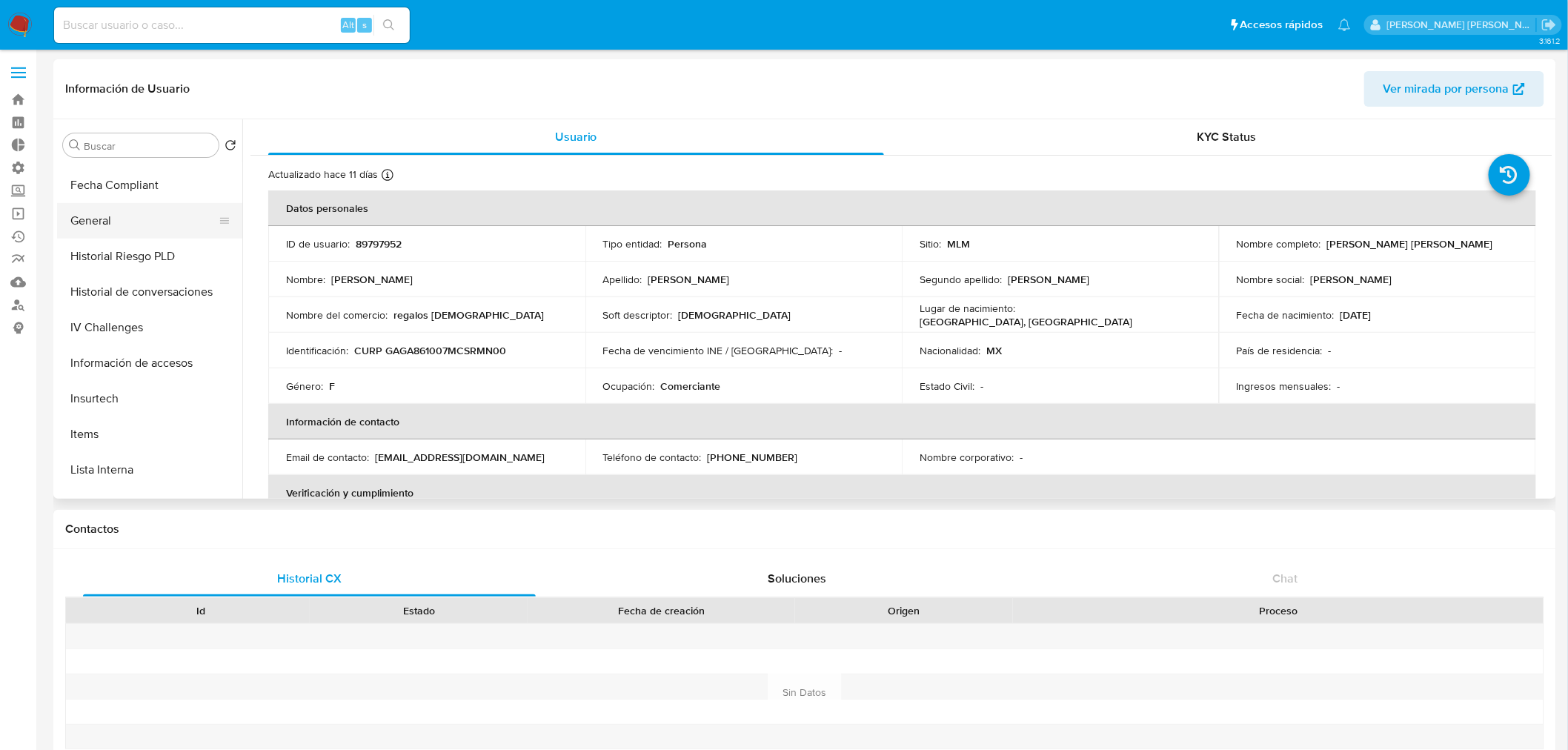
click at [115, 226] on button "General" at bounding box center [144, 220] width 173 height 35
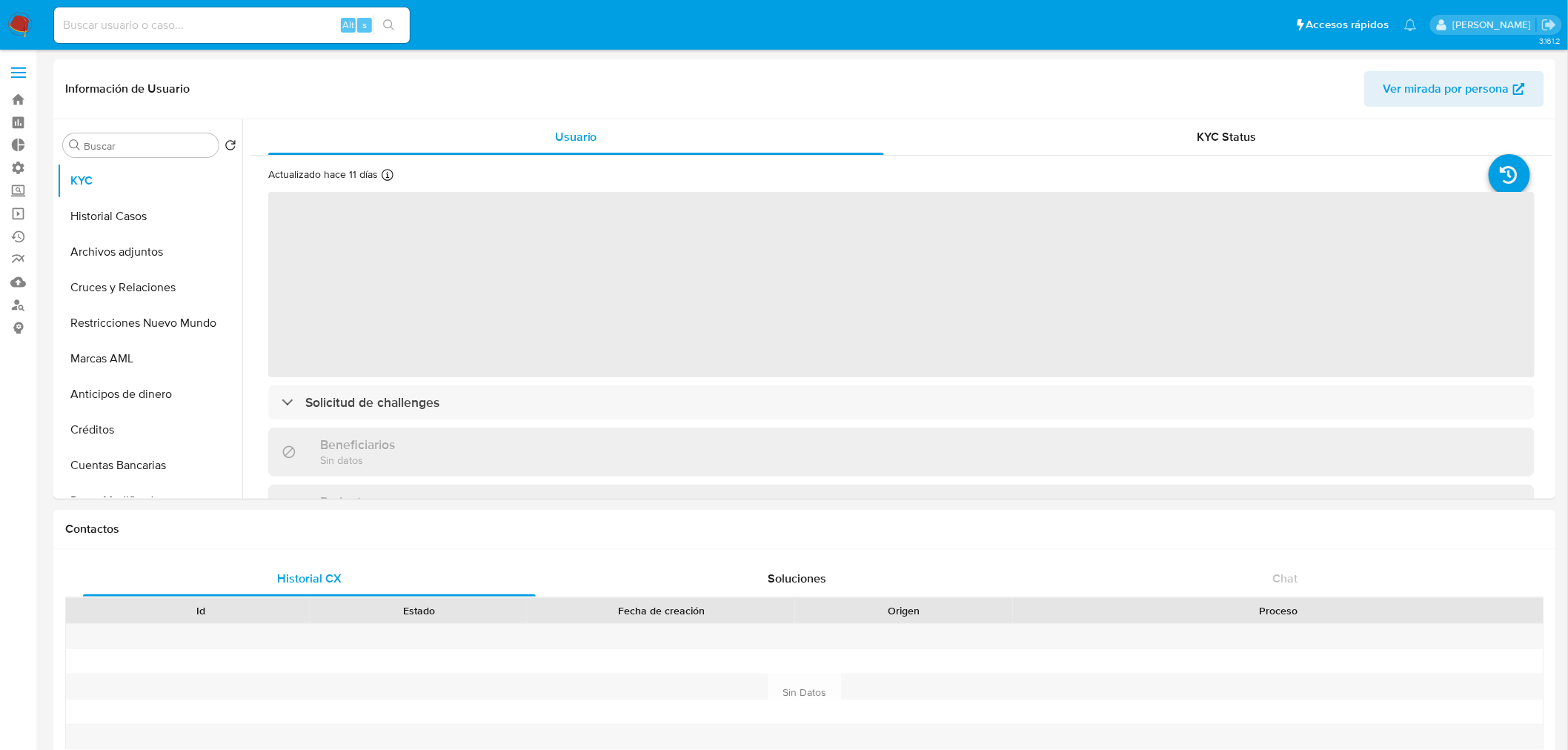
select select "10"
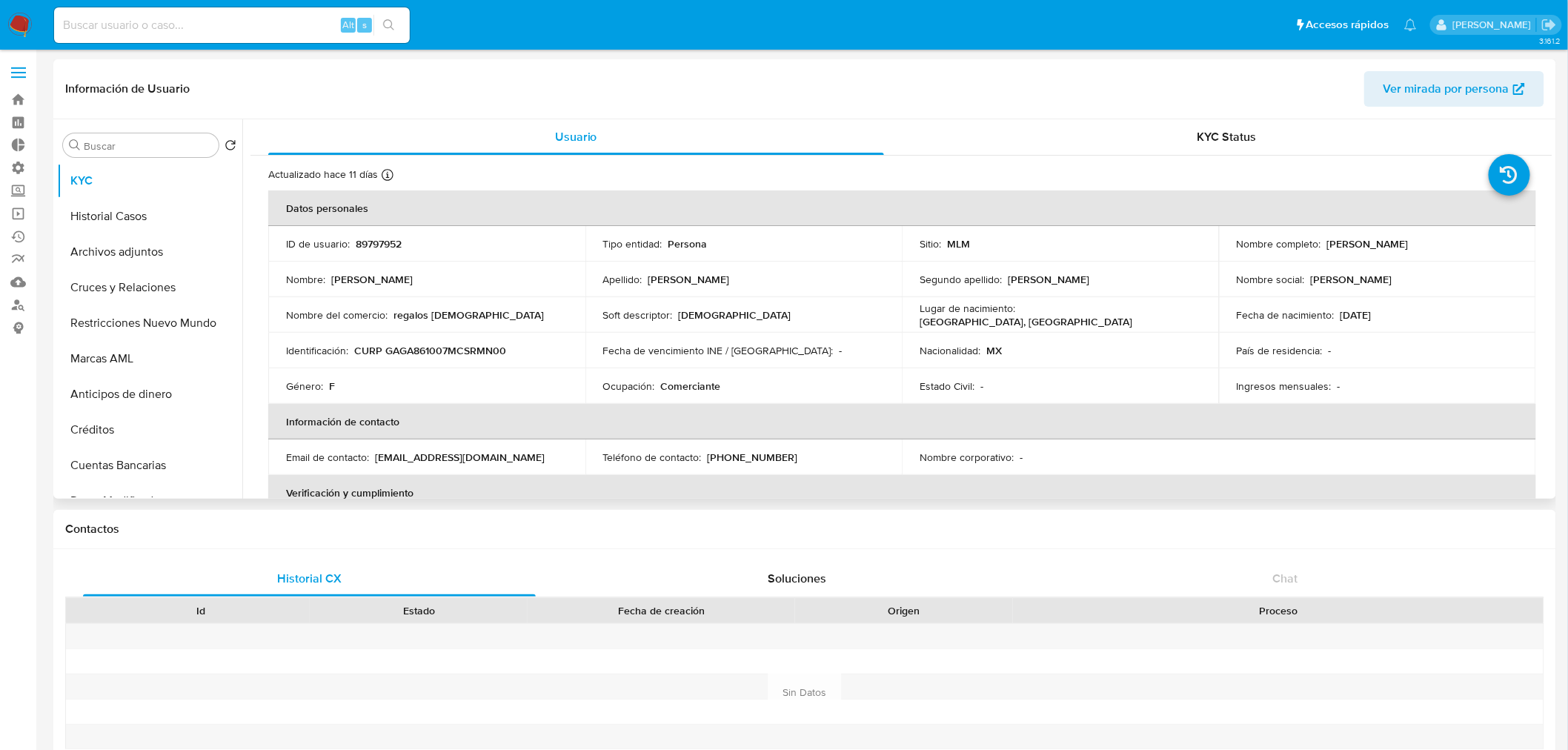
click at [391, 238] on p "89797952" at bounding box center [378, 244] width 46 height 13
copy p "89797952"
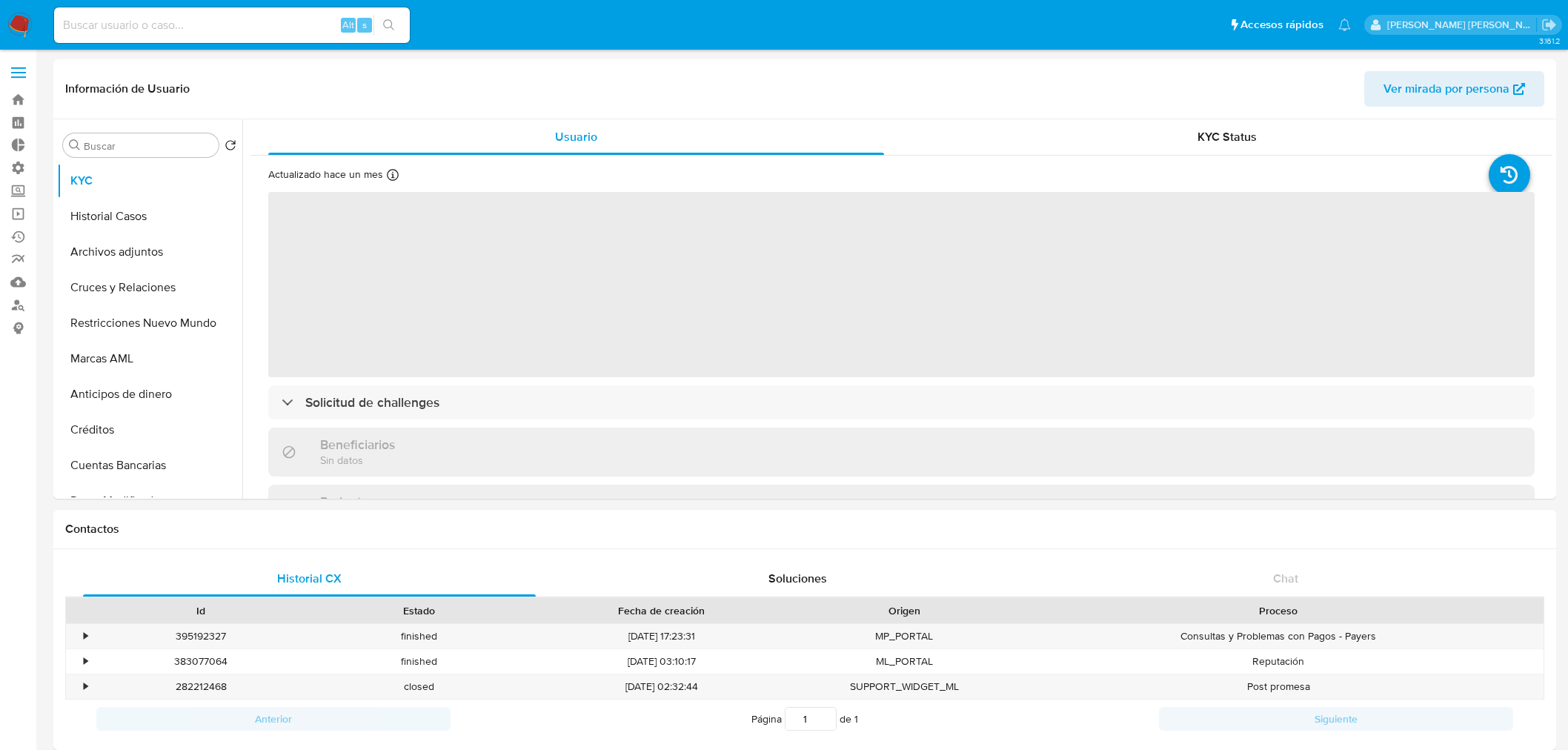
select select "10"
